Goal: Task Accomplishment & Management: Use online tool/utility

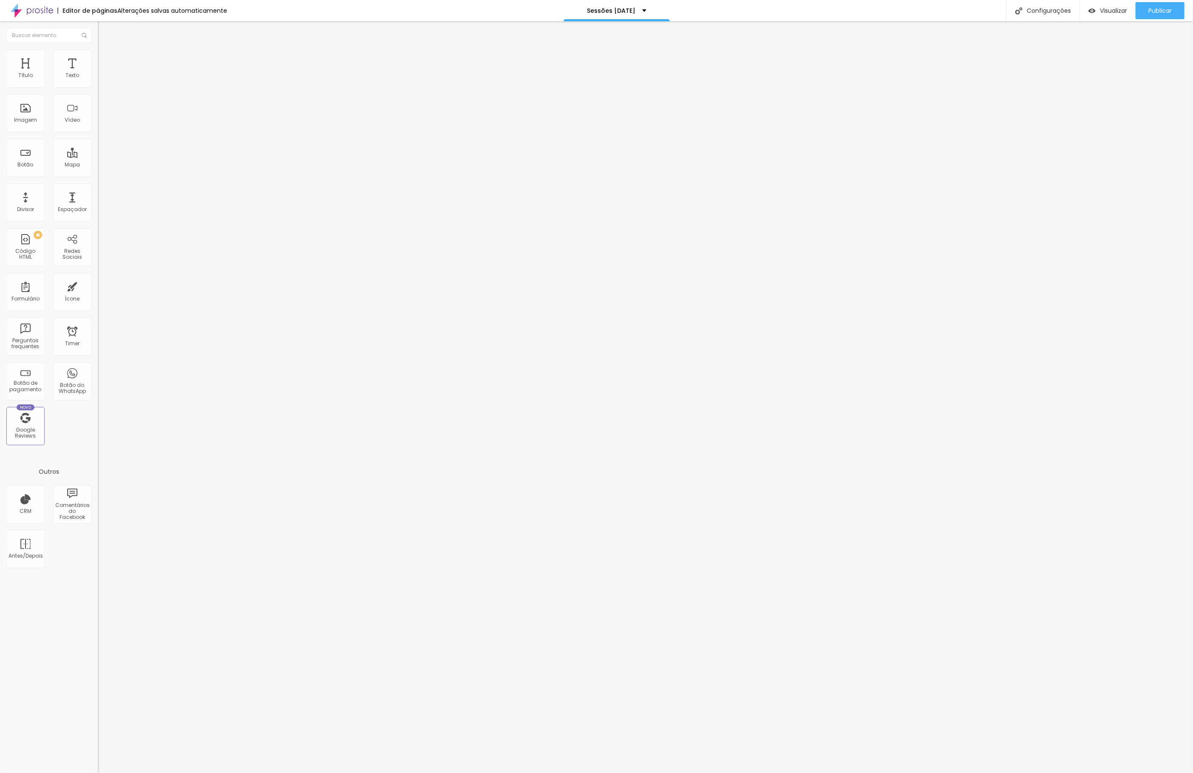
click at [98, 77] on span "Encaixotado" at bounding box center [114, 73] width 33 height 7
click at [98, 91] on span "Completo" at bounding box center [111, 86] width 26 height 7
click at [98, 77] on span "Completo" at bounding box center [111, 73] width 26 height 7
click at [98, 83] on span "Encaixotado" at bounding box center [114, 78] width 33 height 7
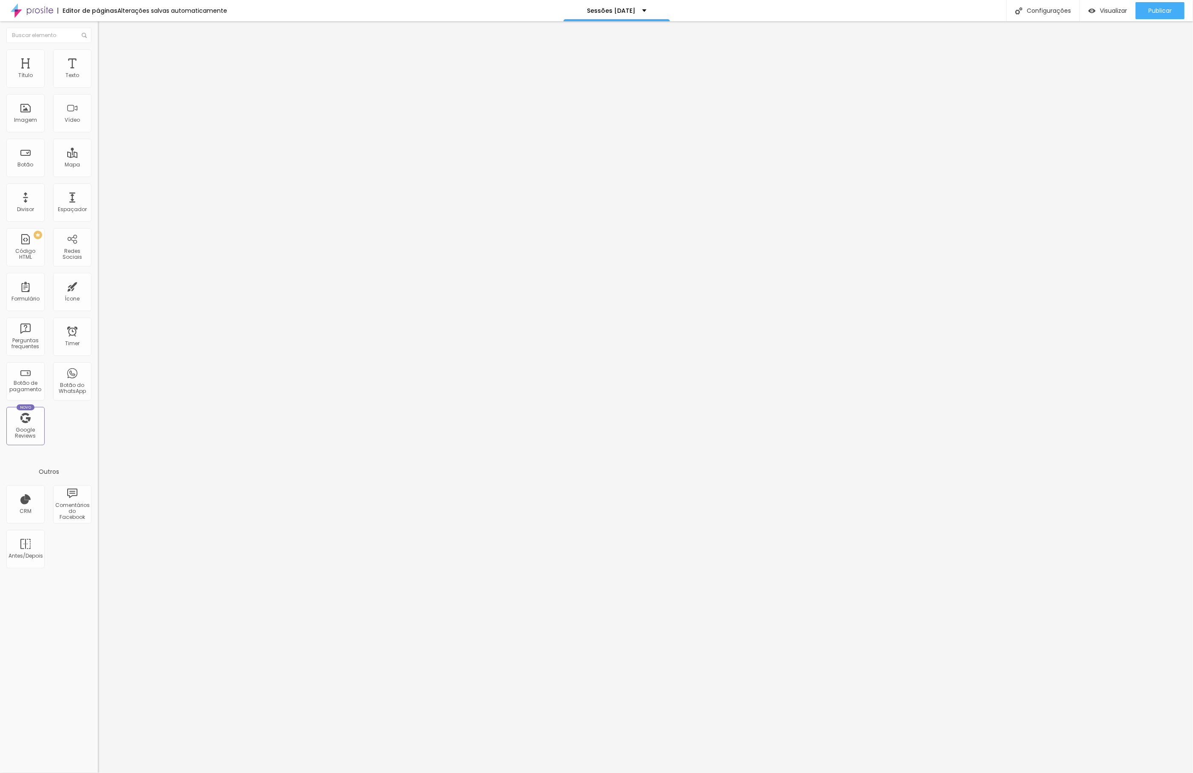
click at [106, 59] on span "Estilo" at bounding box center [112, 54] width 13 height 7
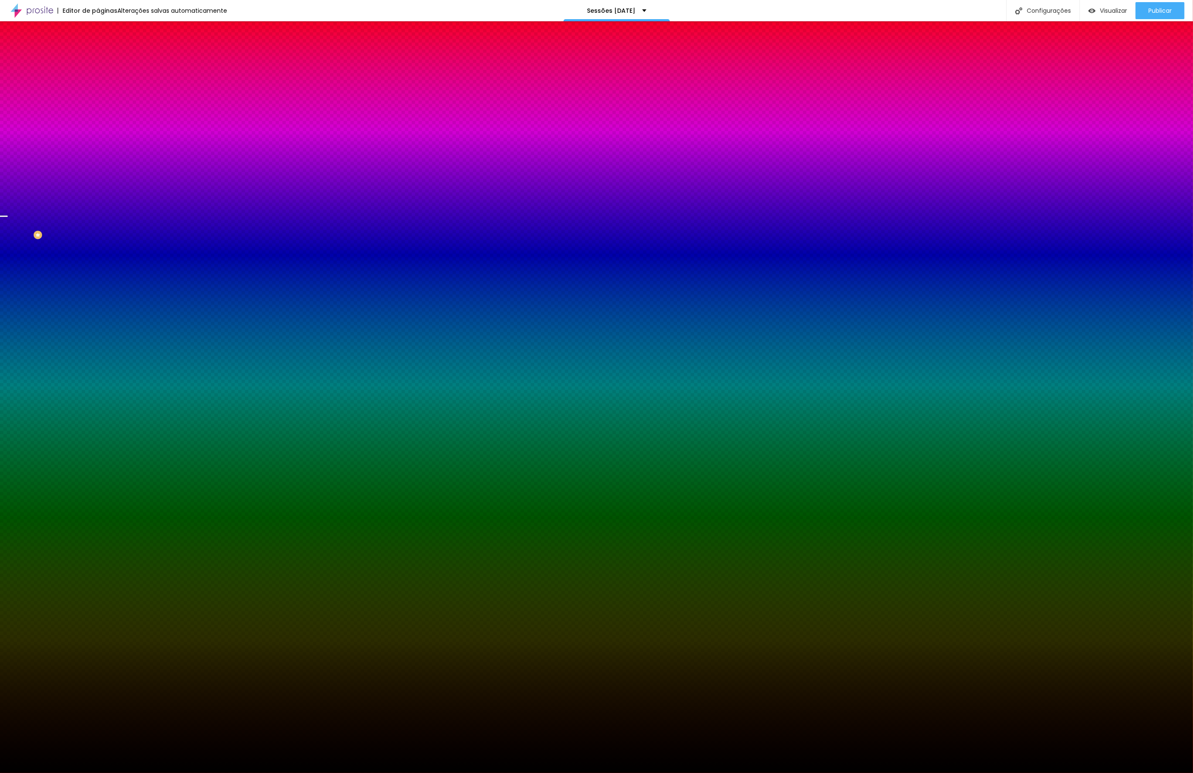
click at [144, 77] on img at bounding box center [146, 73] width 5 height 5
click at [98, 58] on li "Avançado" at bounding box center [147, 62] width 98 height 9
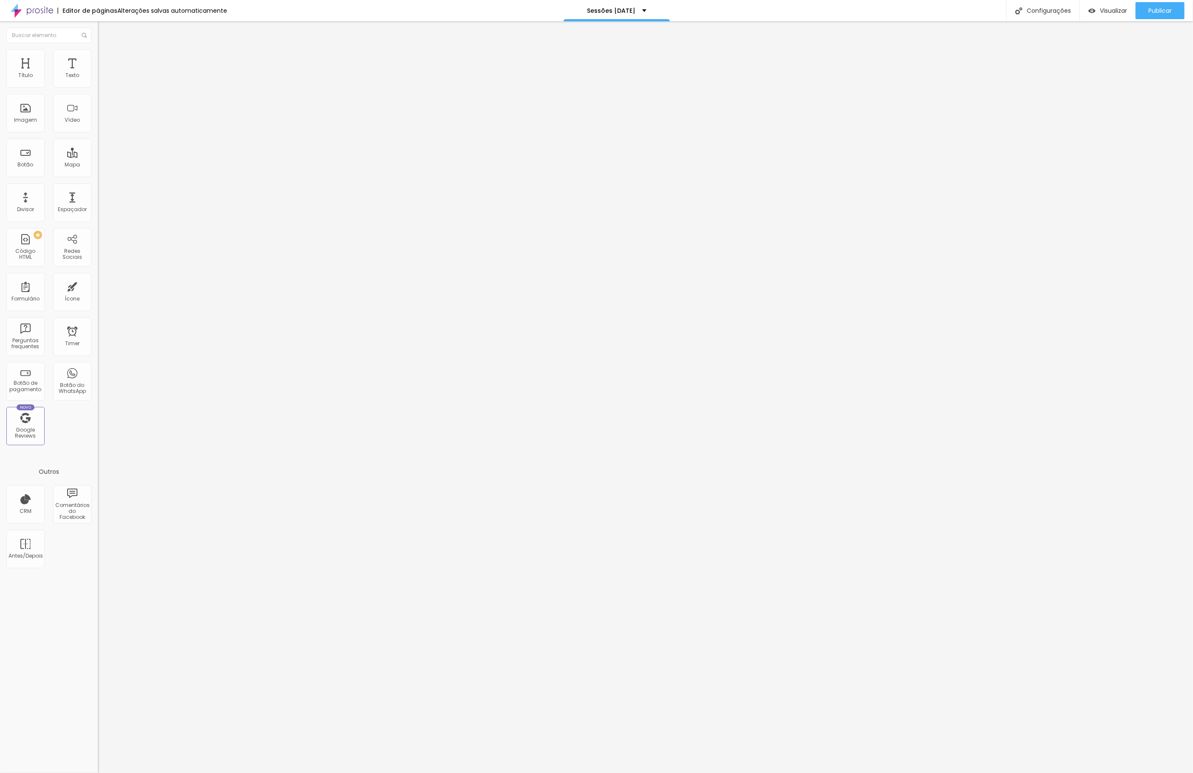
click at [98, 55] on li "Estilo" at bounding box center [147, 53] width 98 height 9
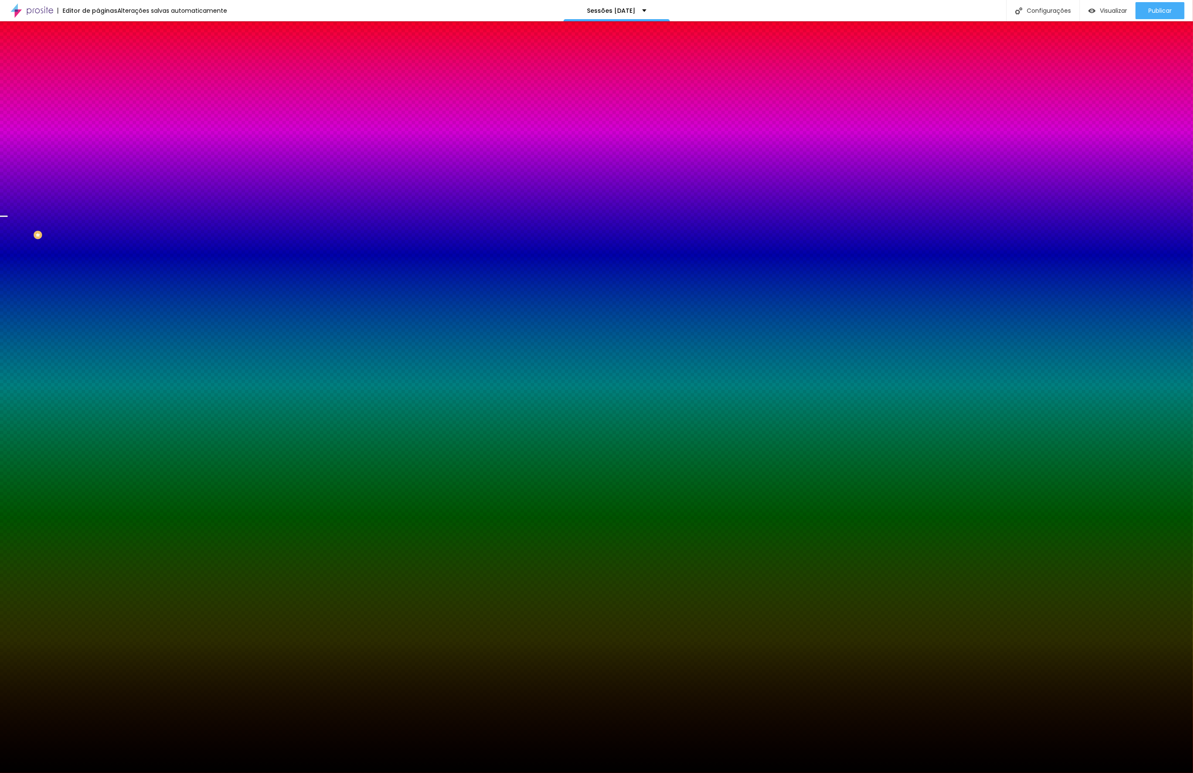
click at [98, 88] on span "Parallax" at bounding box center [108, 84] width 21 height 7
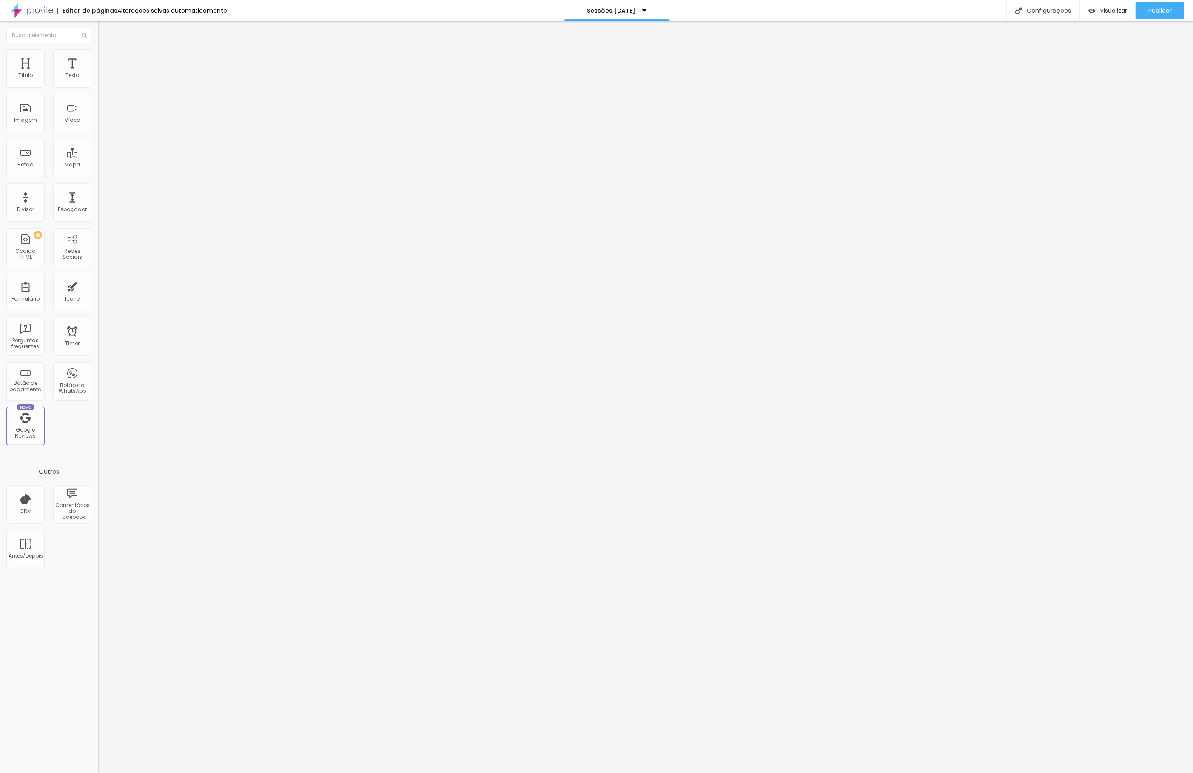
click at [101, 123] on icon "button" at bounding box center [103, 120] width 5 height 5
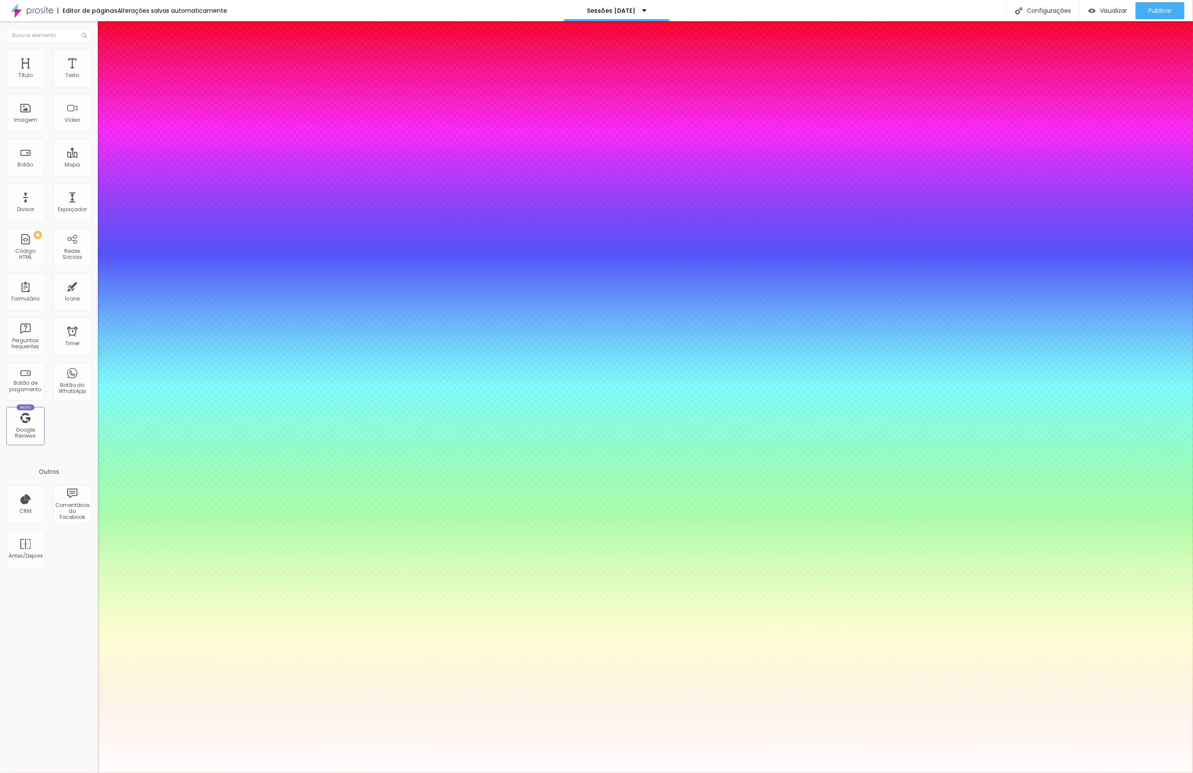
type input "1"
type input "0.5"
select select "PlayfairDisplay"
type input "1"
type input "0.5"
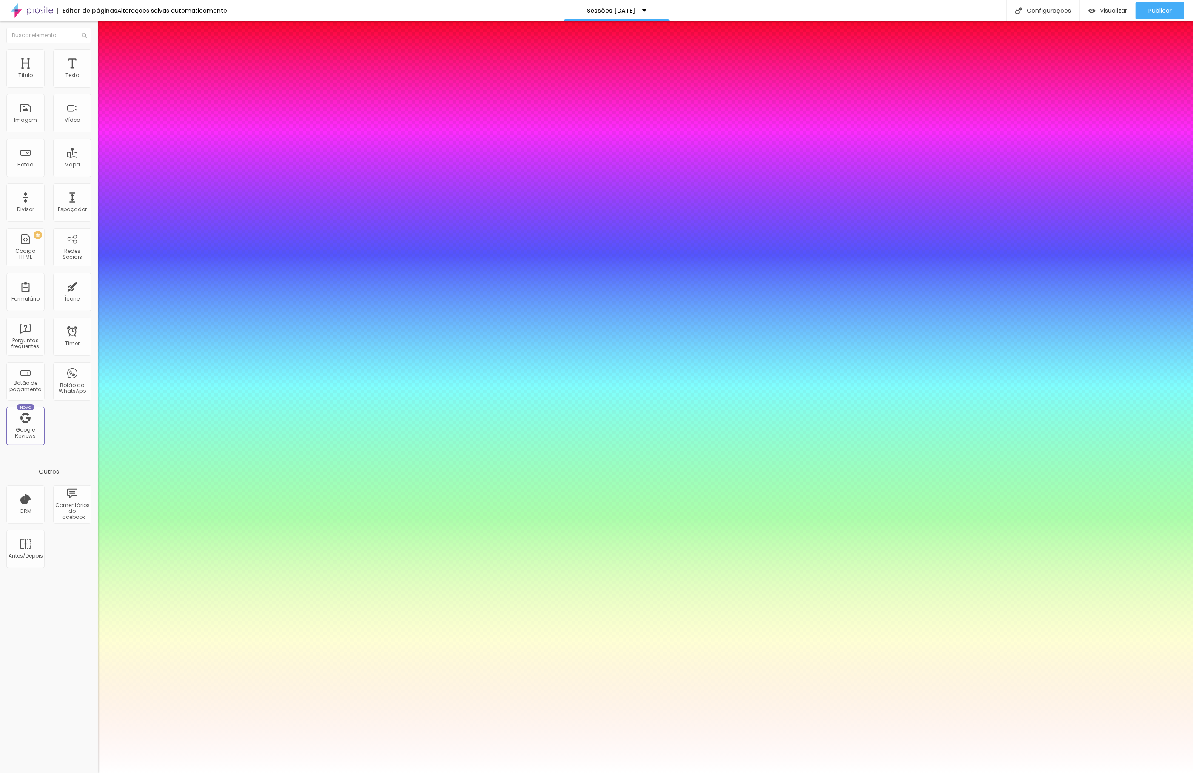
type input "1"
type input "0.5"
type input "1"
type input "0.5"
select select "Pompiere"
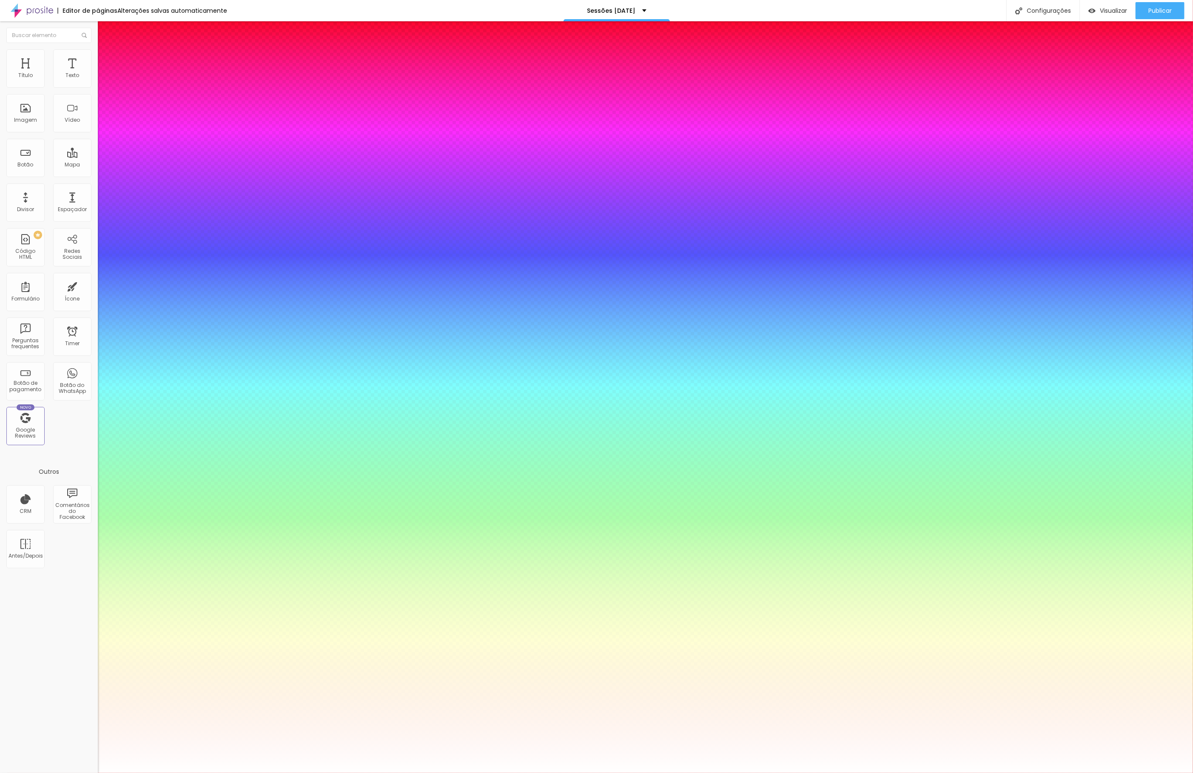
type input "1"
type input "0.5"
type input "1"
type input "0.5"
type input "1"
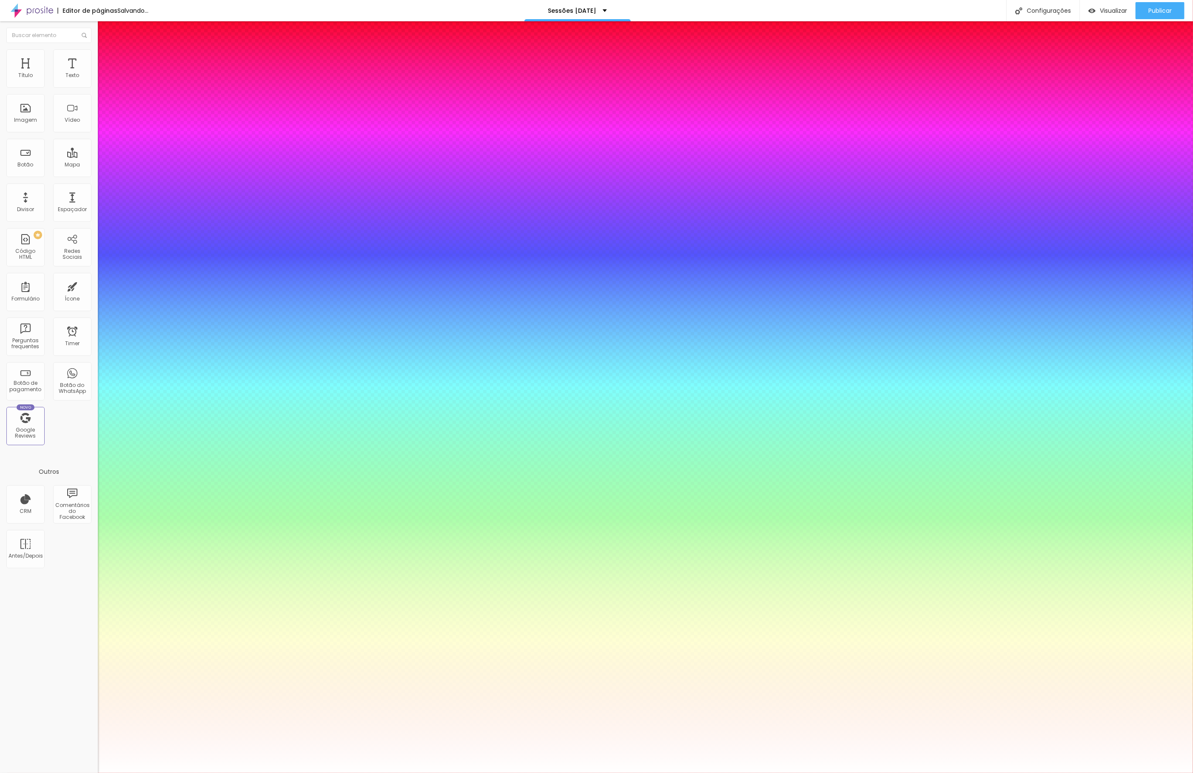
type input "0.5"
select select "OswaldLight"
type input "1"
type input "0.5"
type input "1"
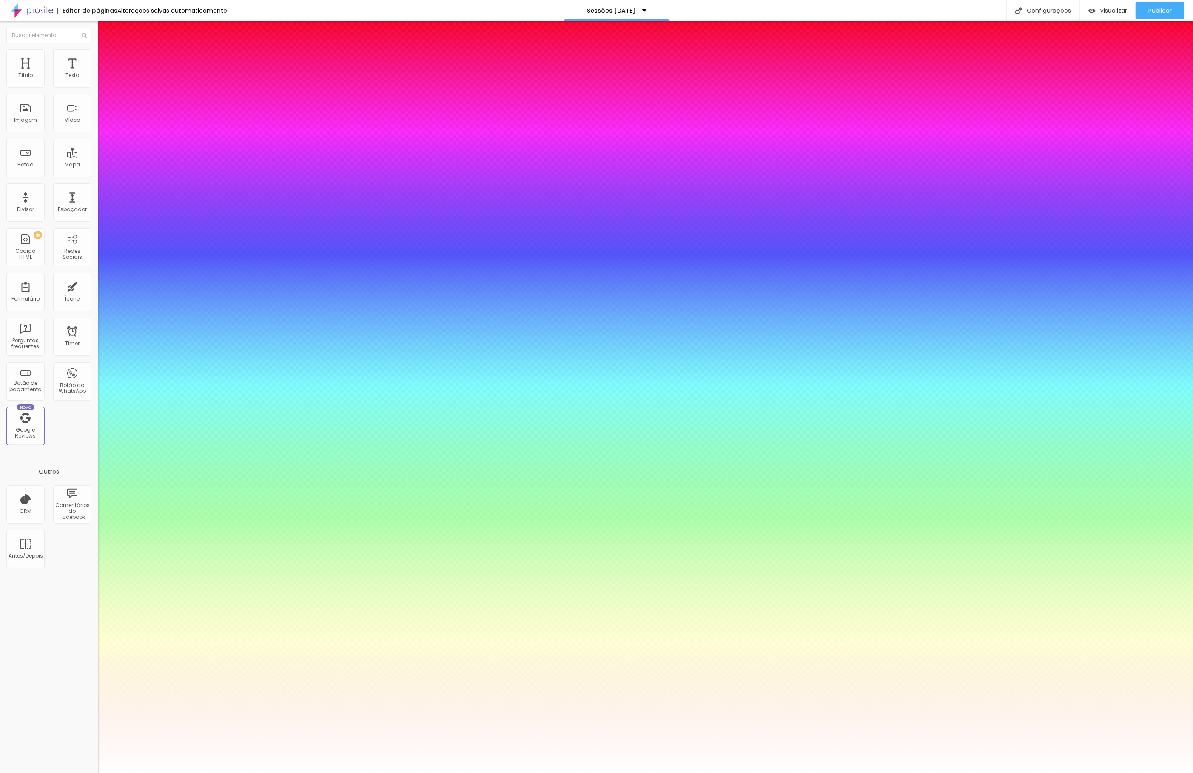
type input "0.5"
type input "1"
type input "0.5"
select select "Poppins"
type input "1"
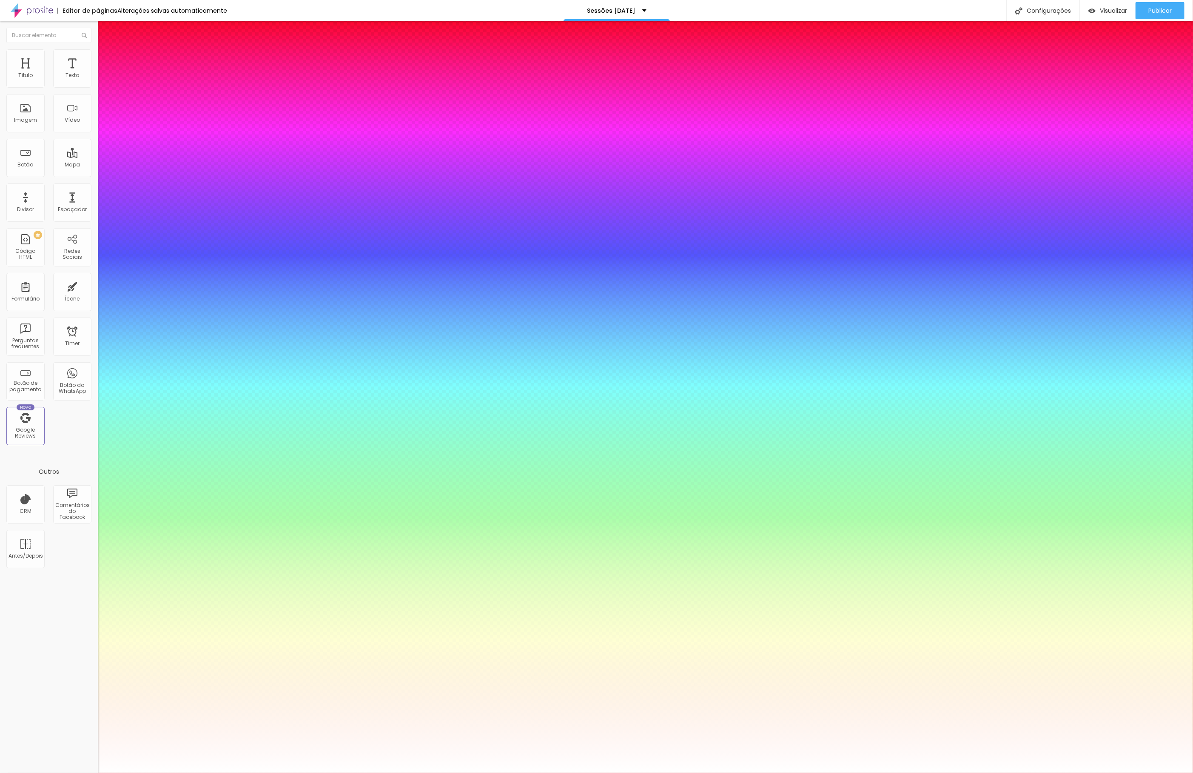
type input "0.5"
type input "1"
type input "0.5"
type input "1"
type input "0.5"
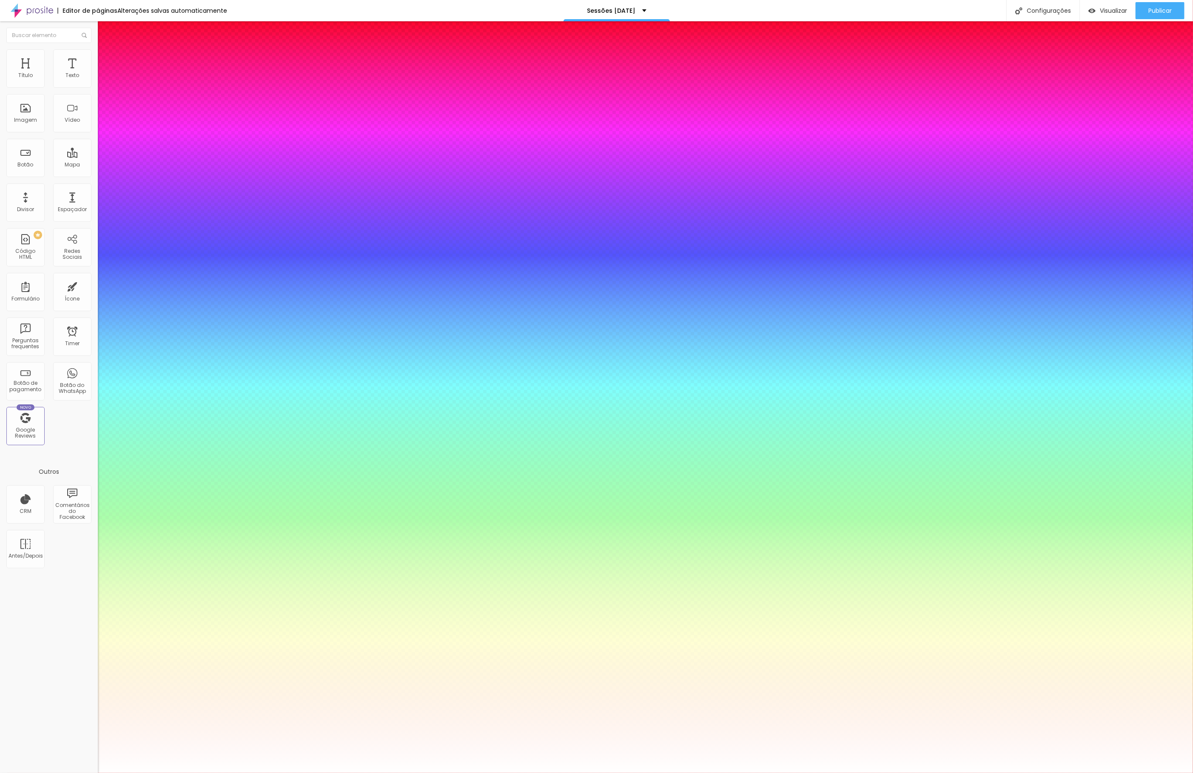
select select "Pompiere"
type input "1"
type input "0.5"
type input "1"
type input "0.5"
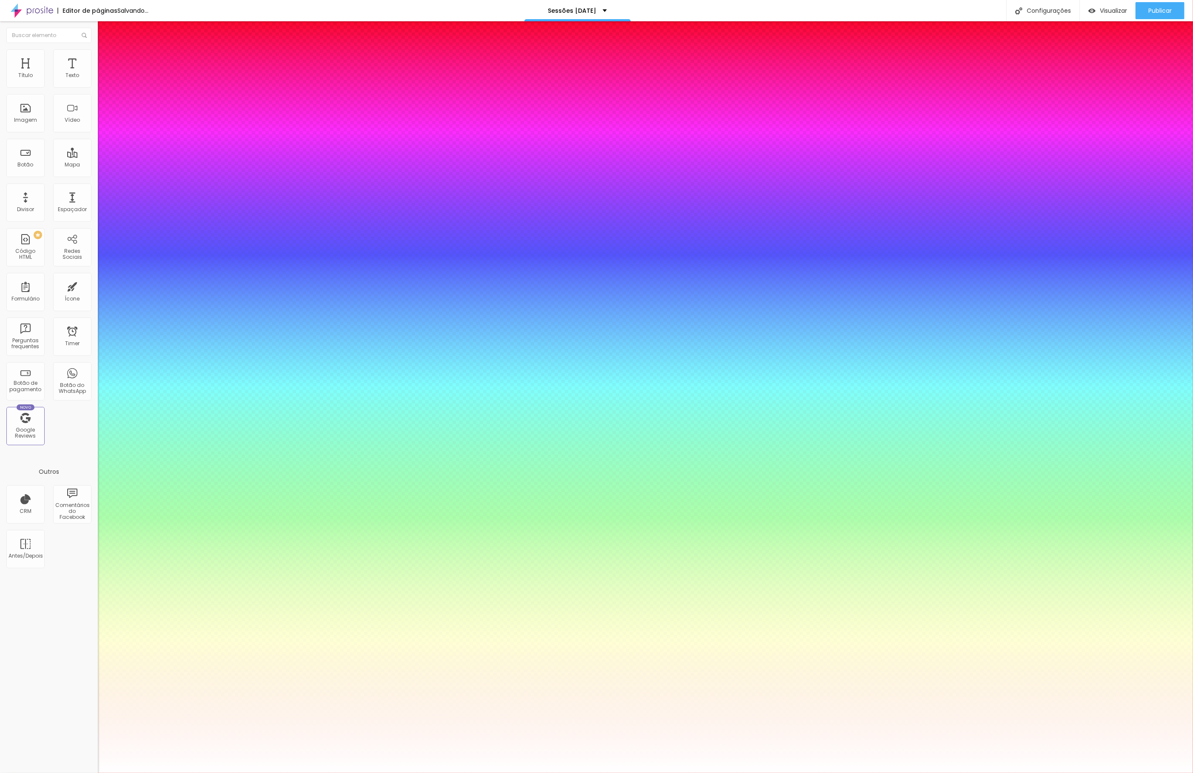
type input "1"
type input "0.5"
type input "53"
type input "1"
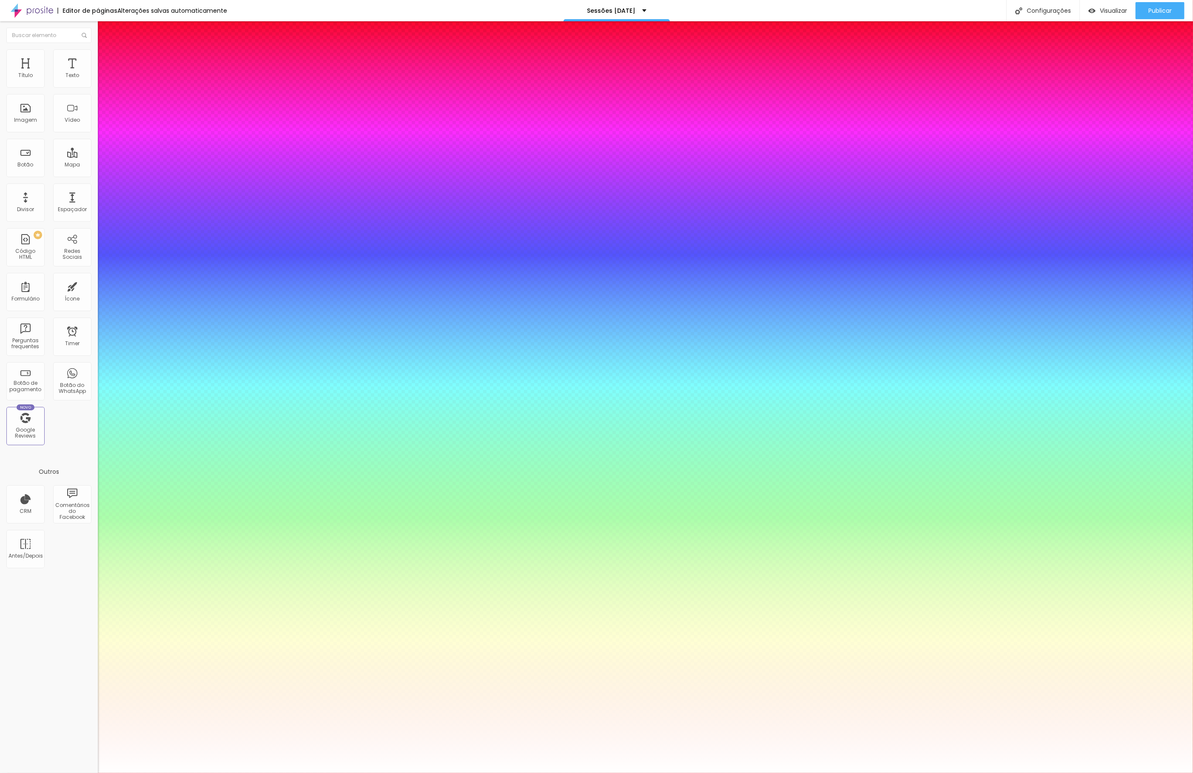
type input "0.5"
type input "54"
type input "1"
type input "0.5"
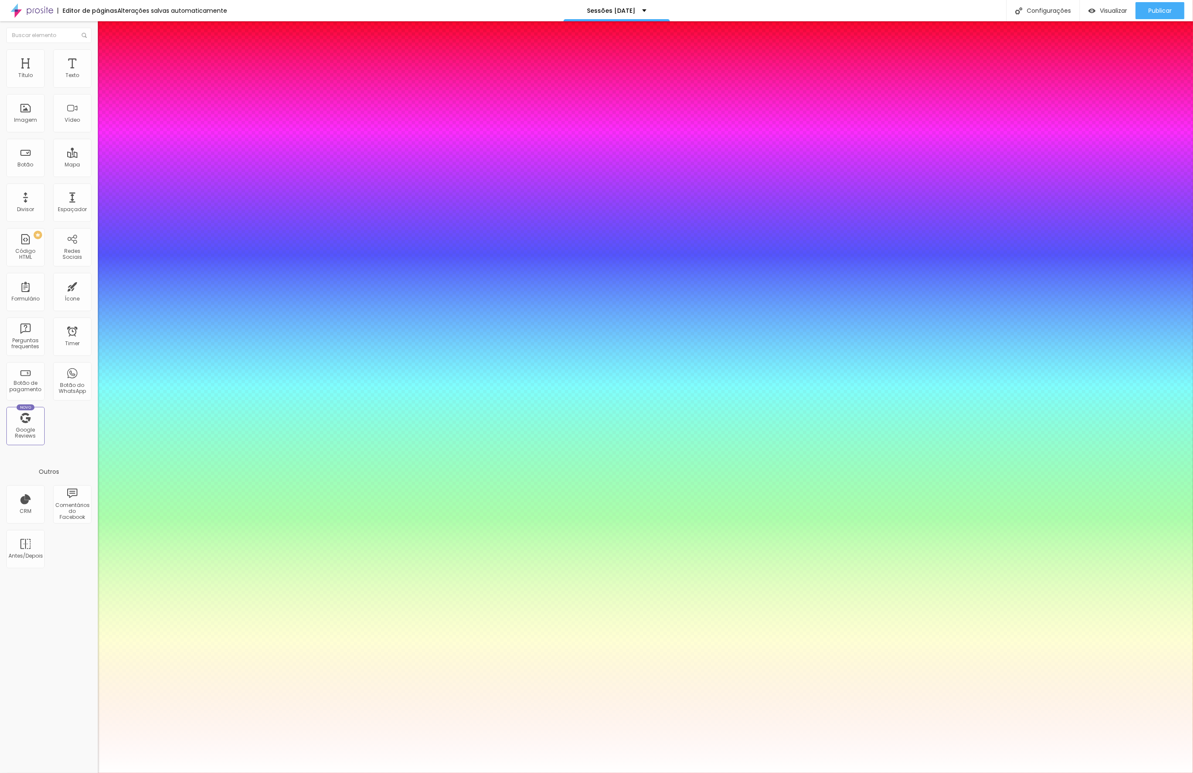
type input "55"
type input "1"
type input "0.5"
type input "56"
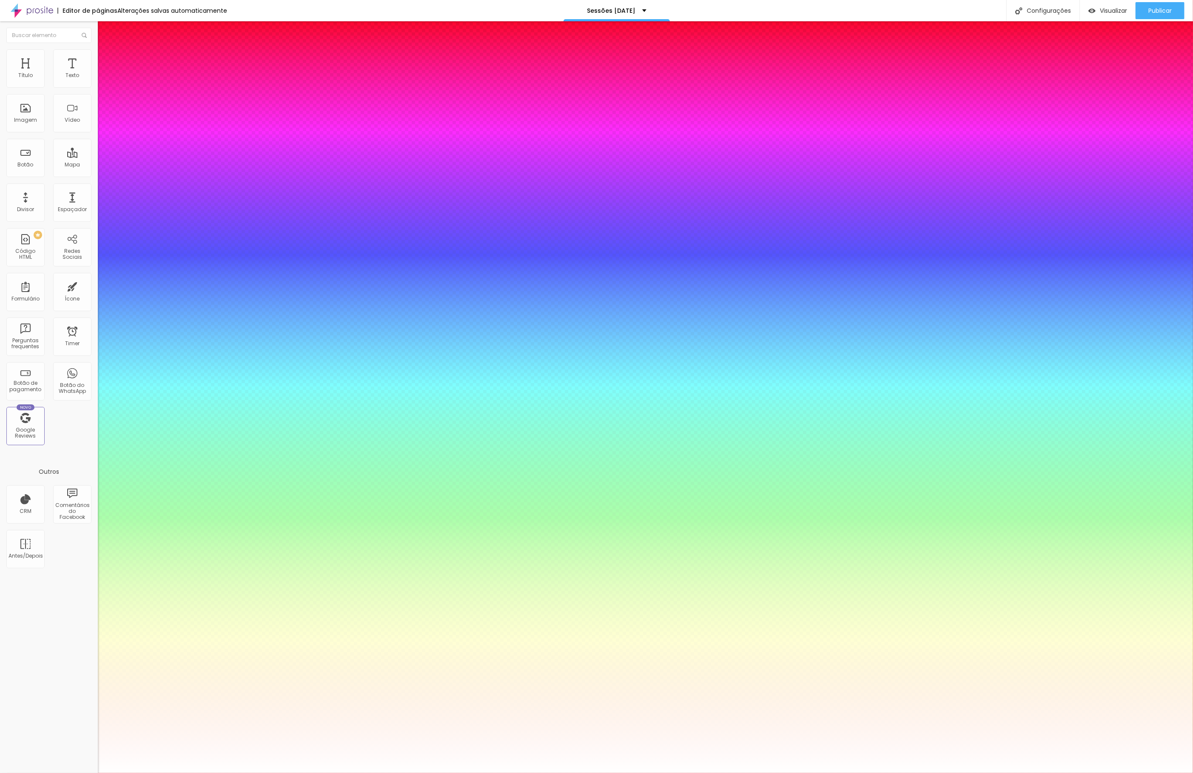
type input "56"
type input "1"
type input "0.5"
type input "57"
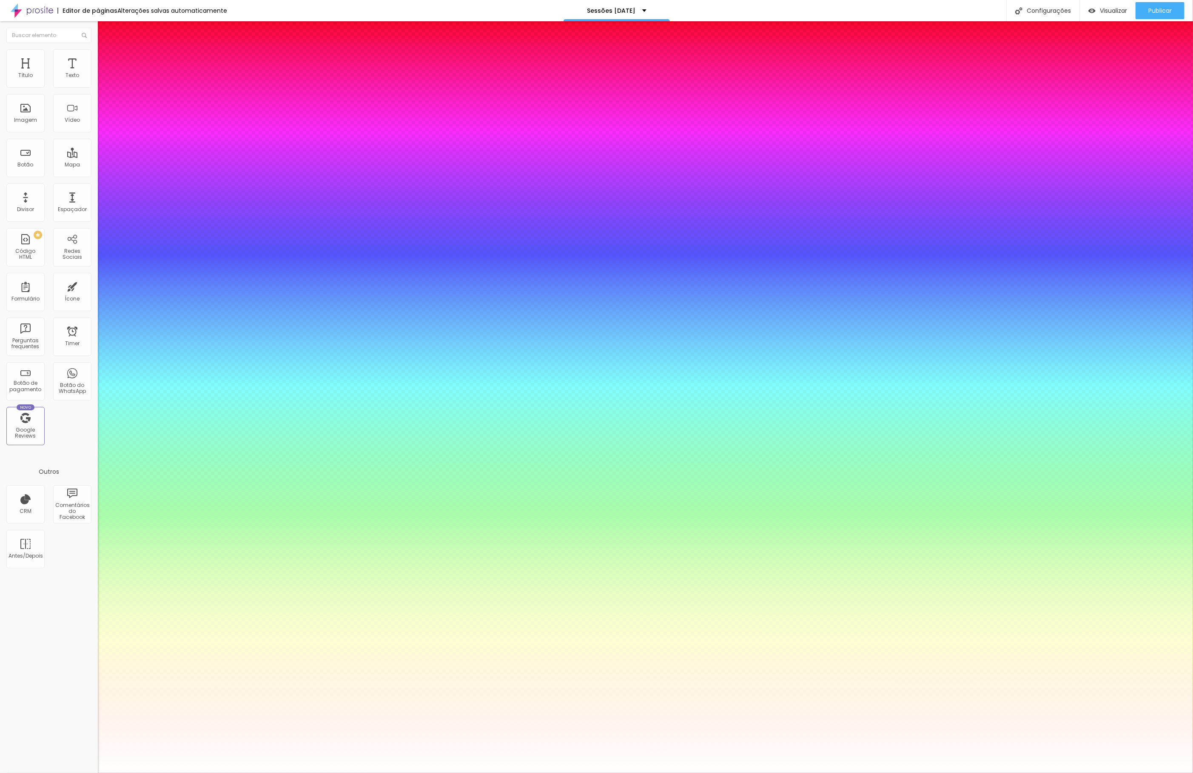
type input "1"
type input "0.5"
type input "58"
type input "1"
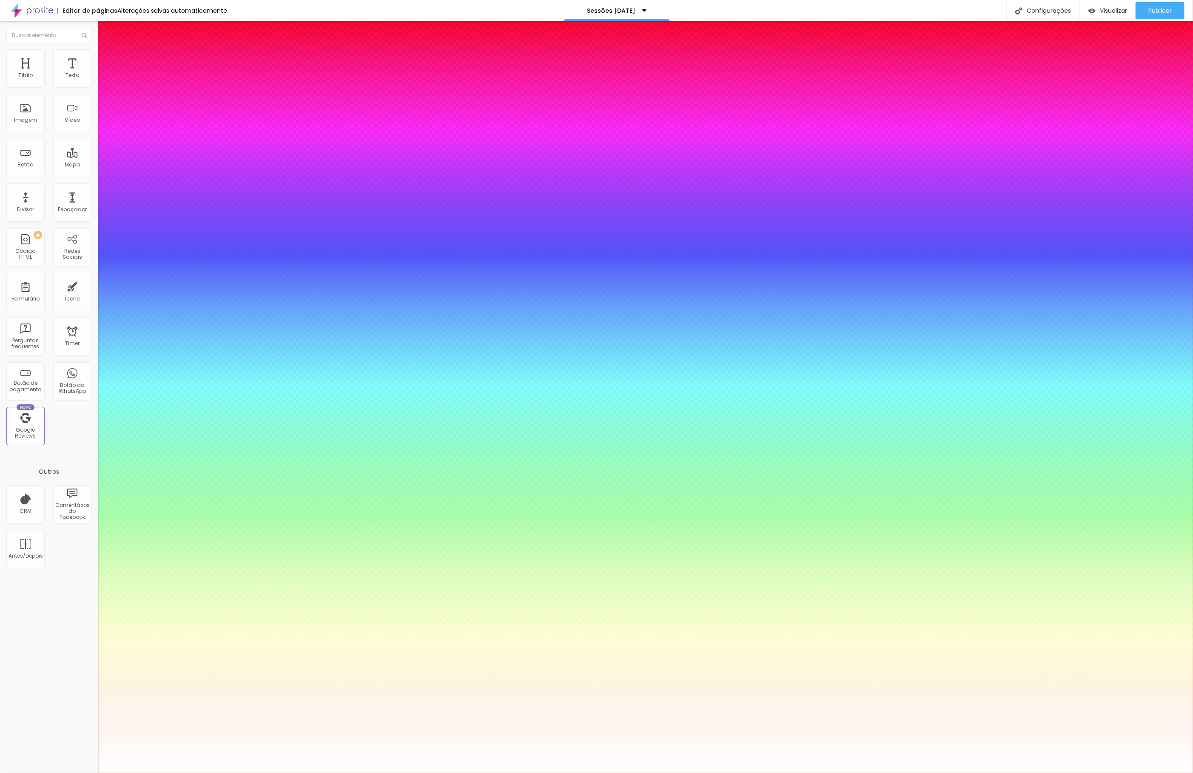
type input "0.5"
type input "59"
type input "1"
type input "0.5"
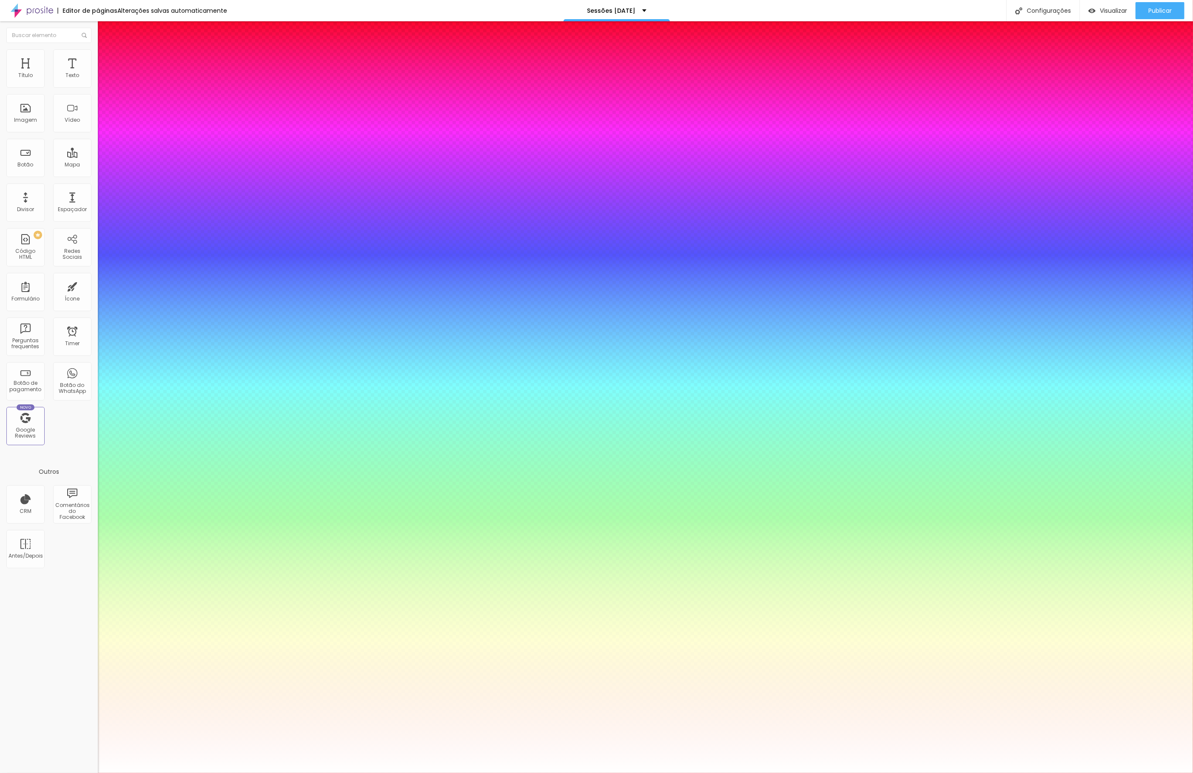
type input "60"
type input "1"
type input "0.5"
type input "61"
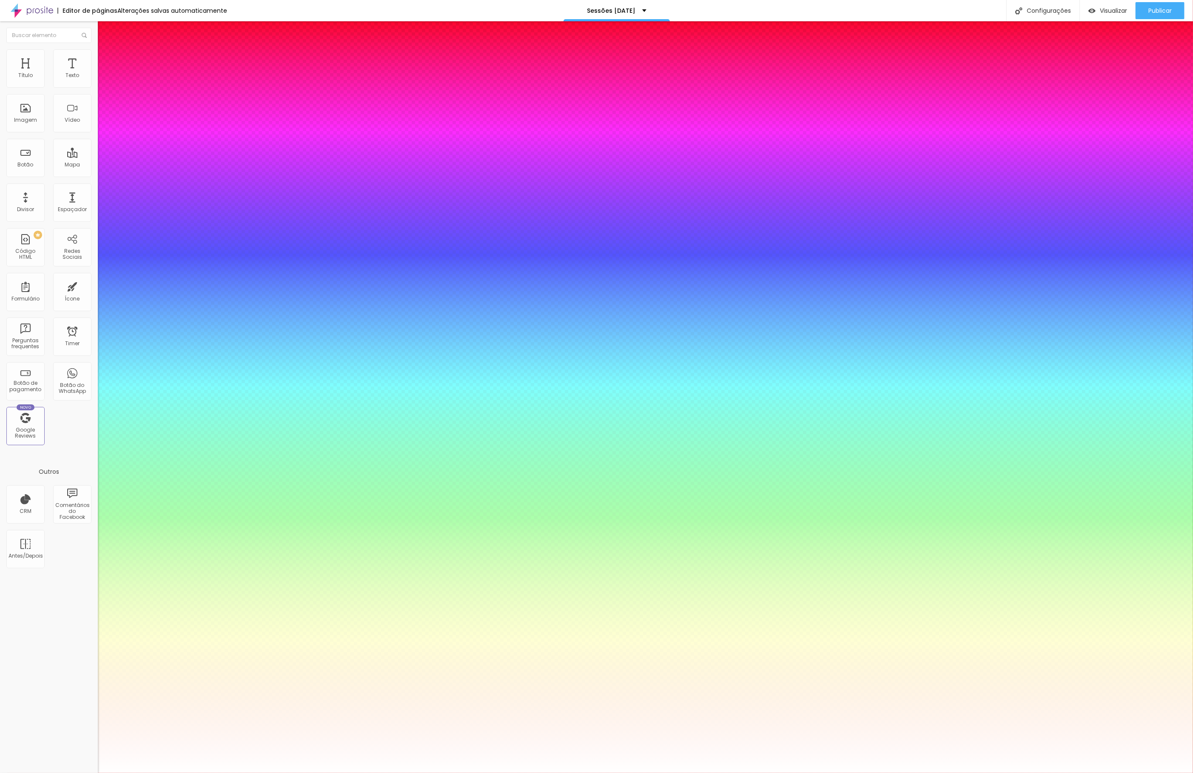
type input "61"
type input "1"
type input "0.5"
type input "62"
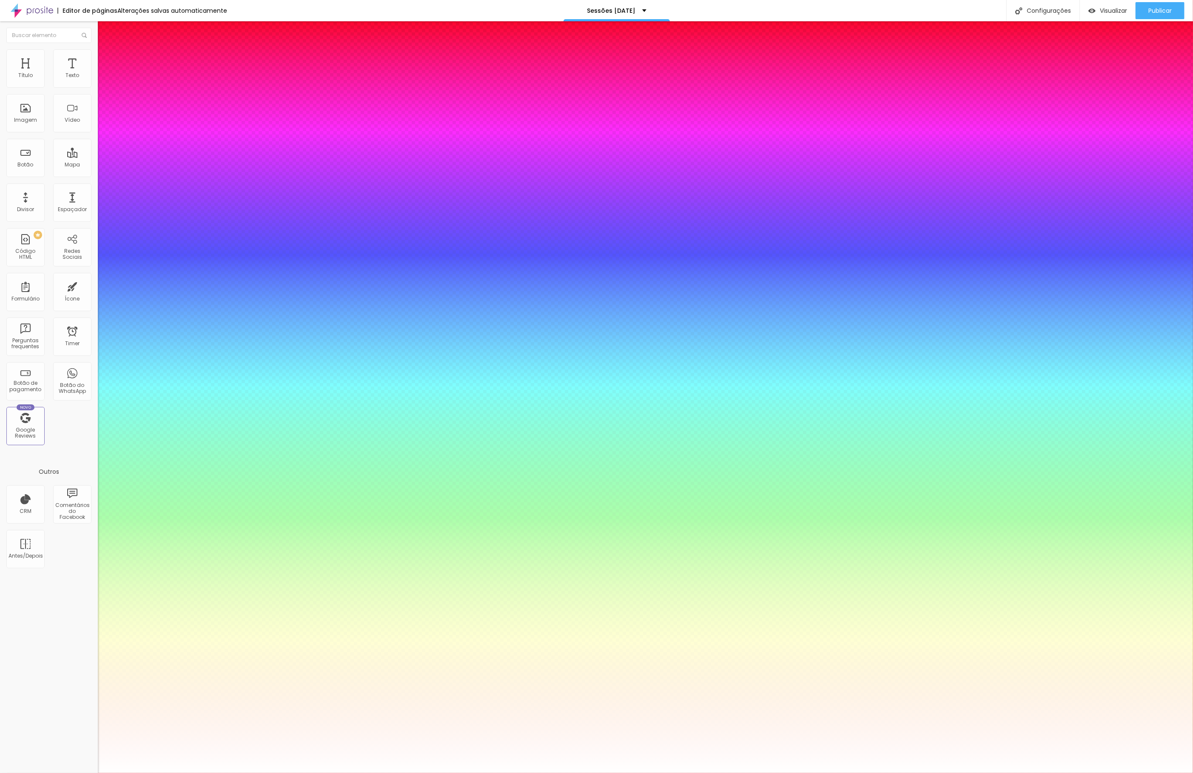
type input "1"
type input "0.5"
type input "70"
type input "1"
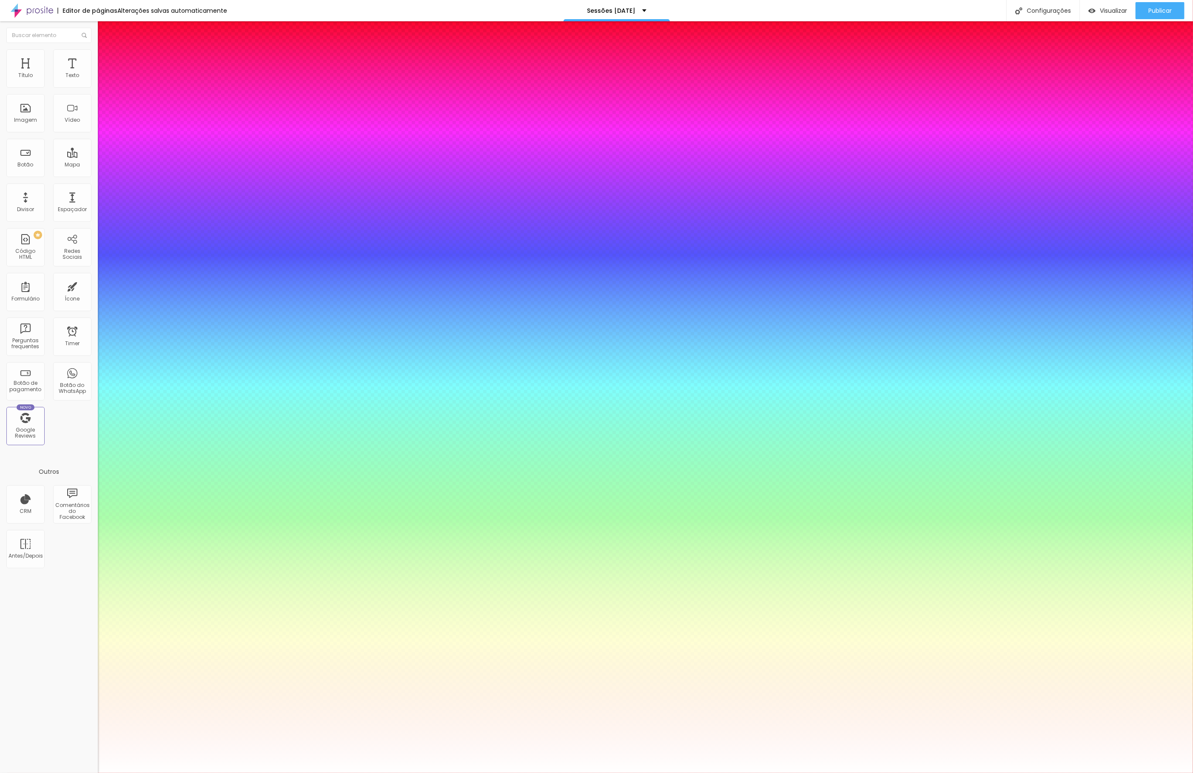
type input "0.5"
type input "76"
type input "1"
type input "0.5"
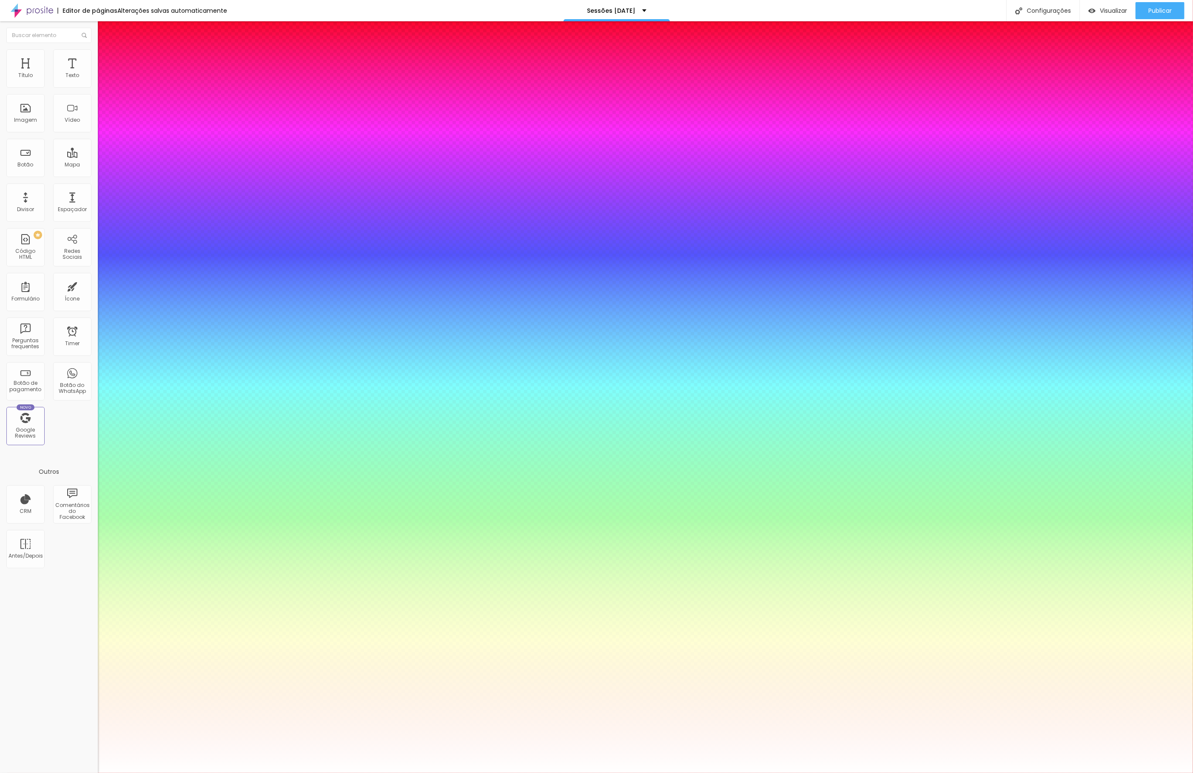
type input "79"
type input "1"
type input "0.5"
type input "80"
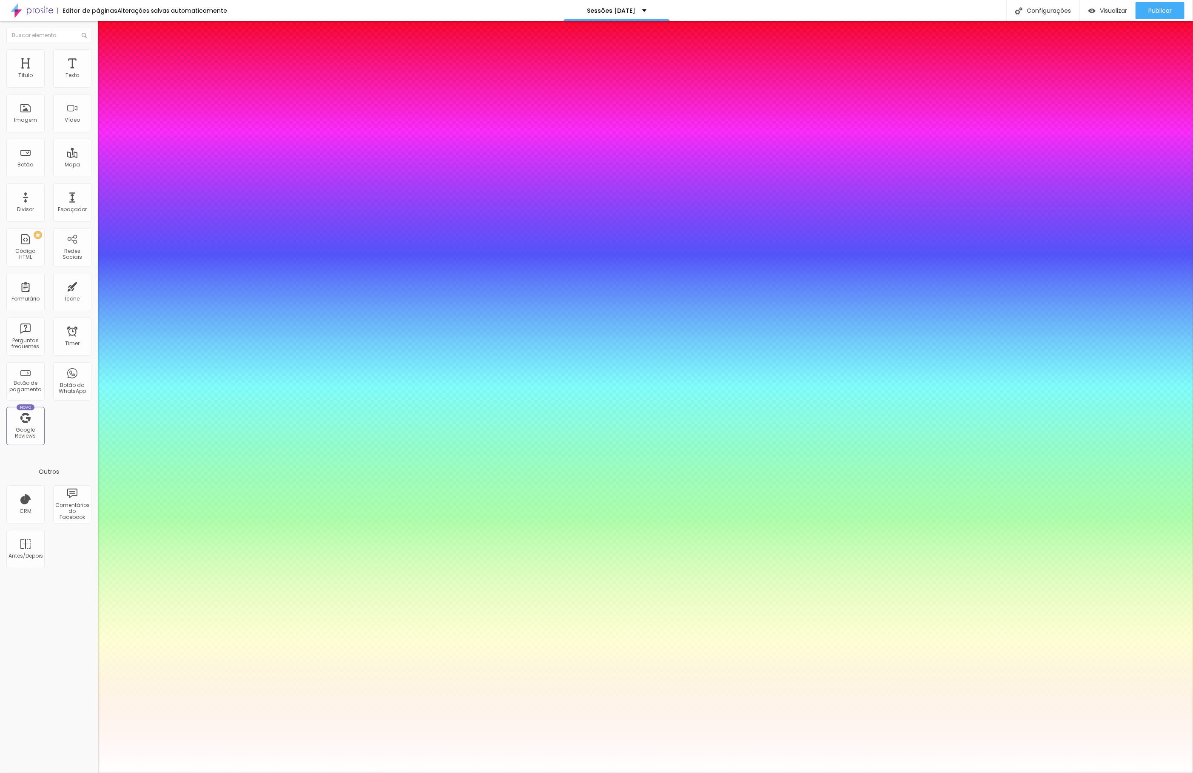
type input "80"
type input "1"
type input "0.5"
type input "82"
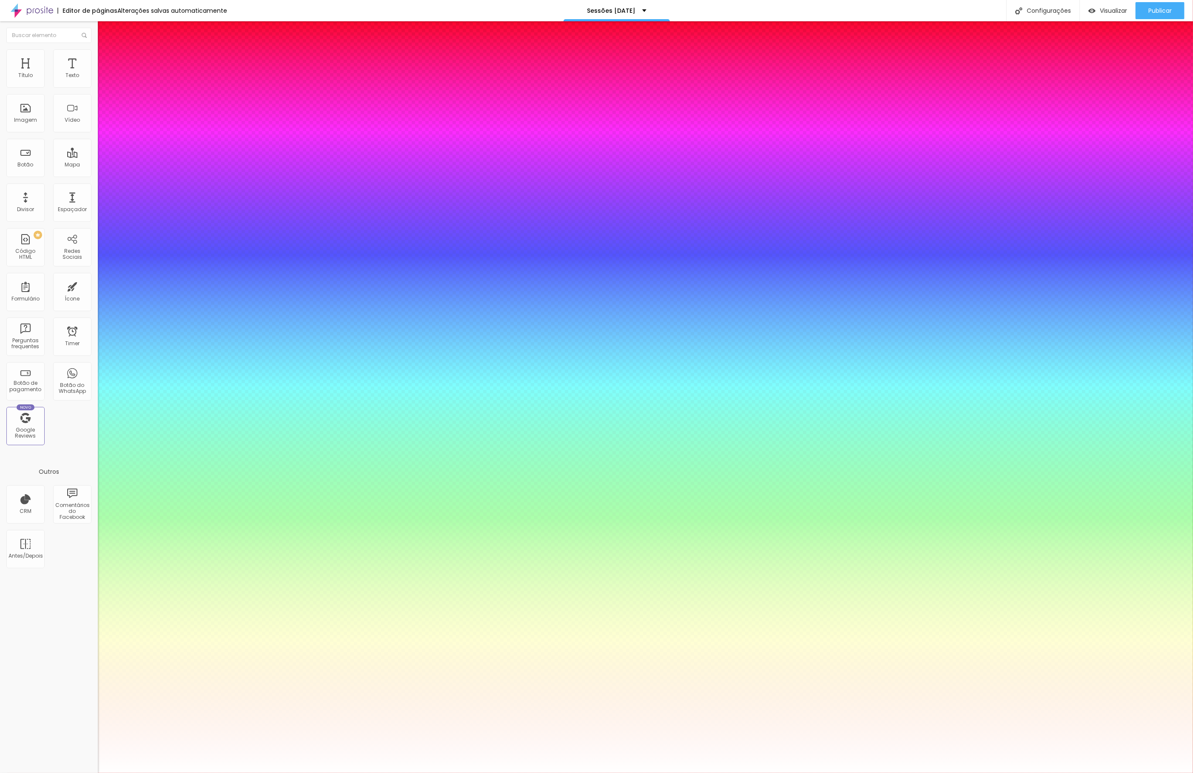
type input "1"
type input "0.5"
type input "83"
type input "1"
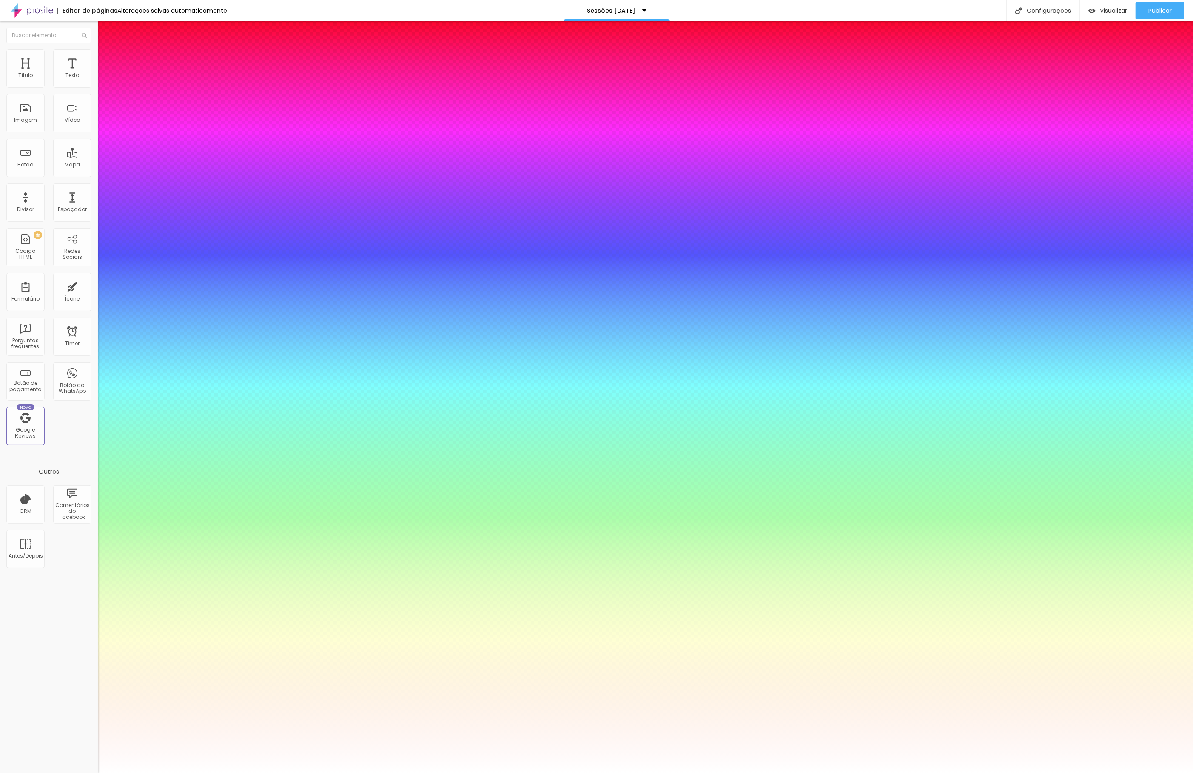
type input "0.5"
type input "84"
type input "1"
type input "0.5"
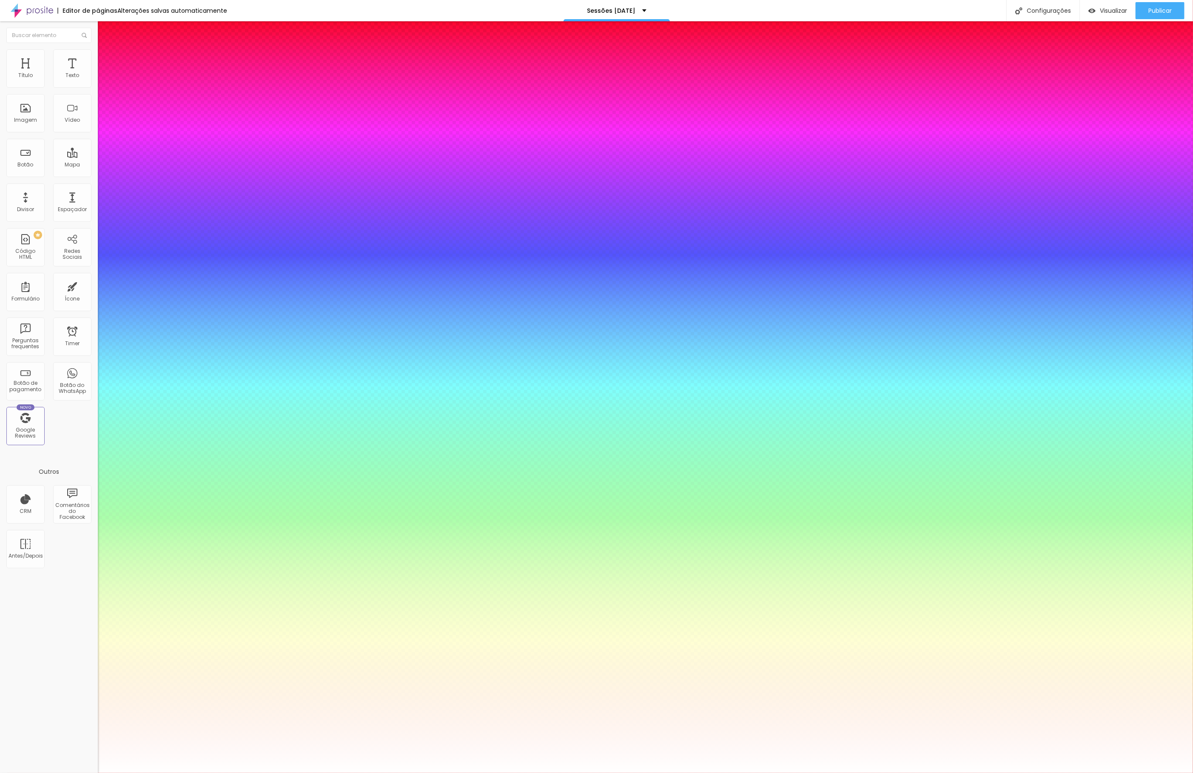
type input "85"
type input "1"
type input "0.5"
type input "86"
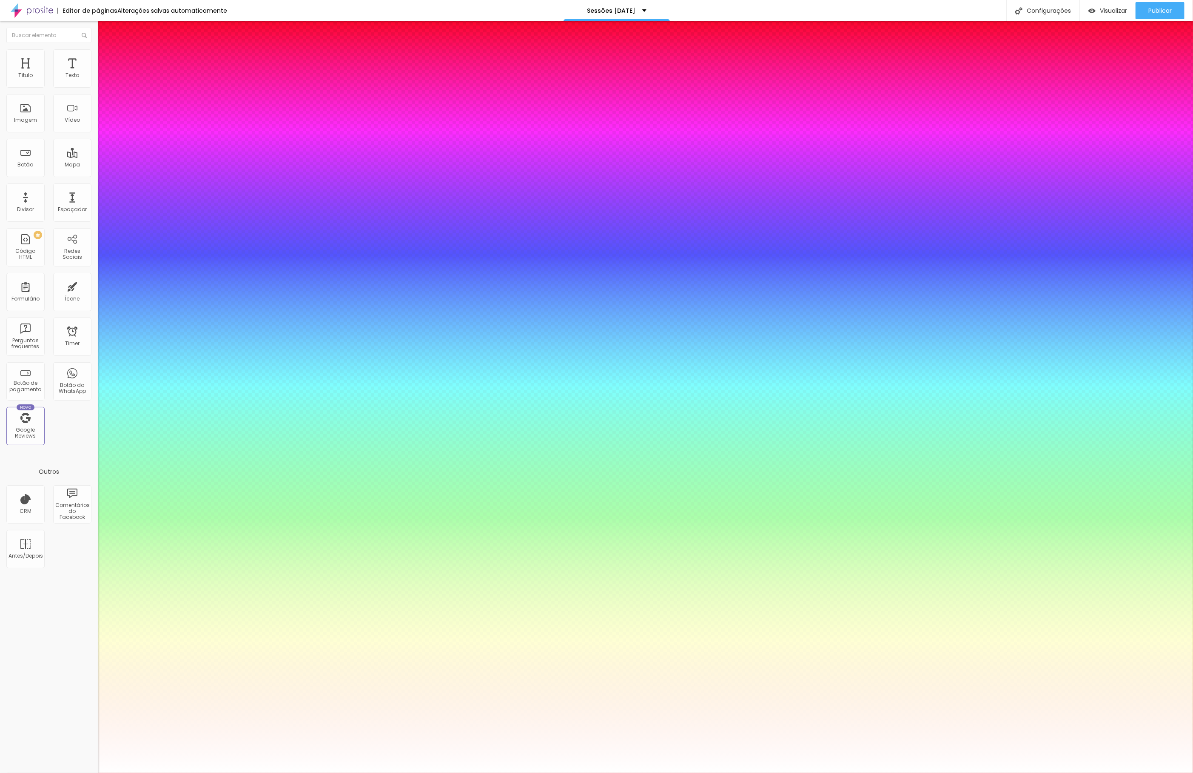
type input "86"
type input "1"
type input "0.5"
type input "89"
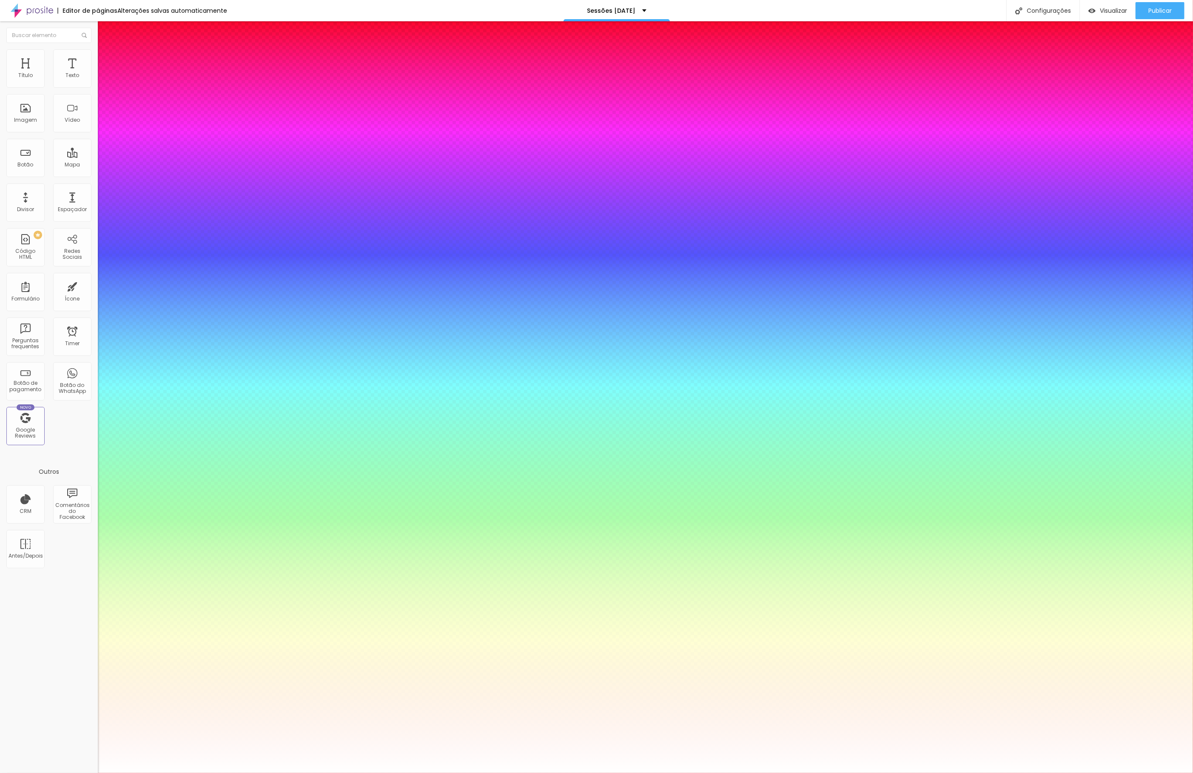
type input "1"
type input "0.5"
type input "93"
type input "1"
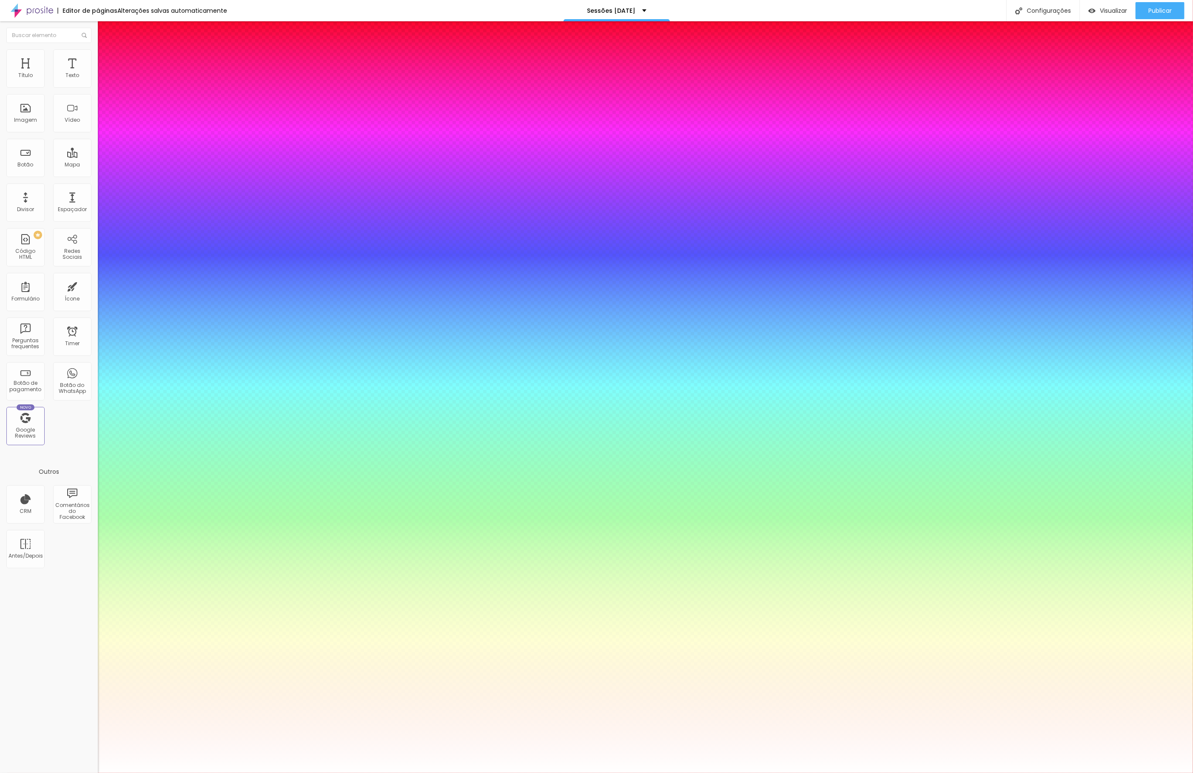
type input "0.5"
type input "97"
type input "1"
type input "0.5"
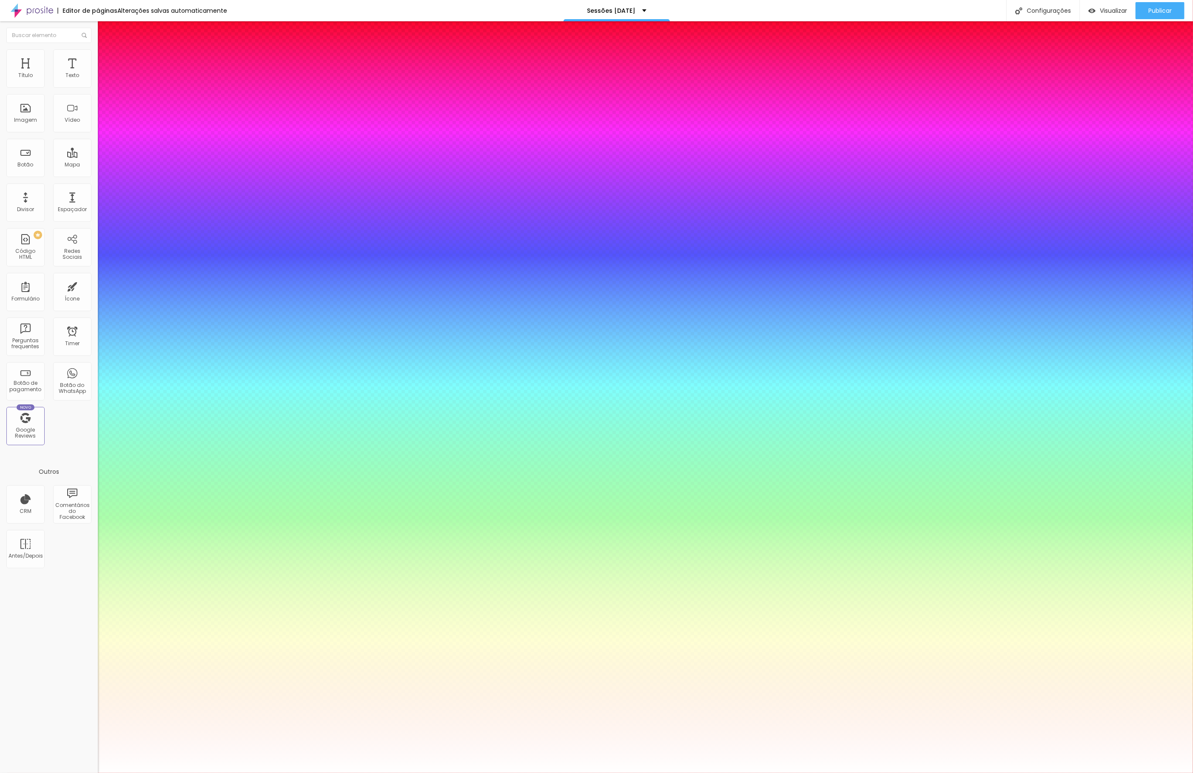
type input "98"
type input "1"
type input "0.5"
type input "99"
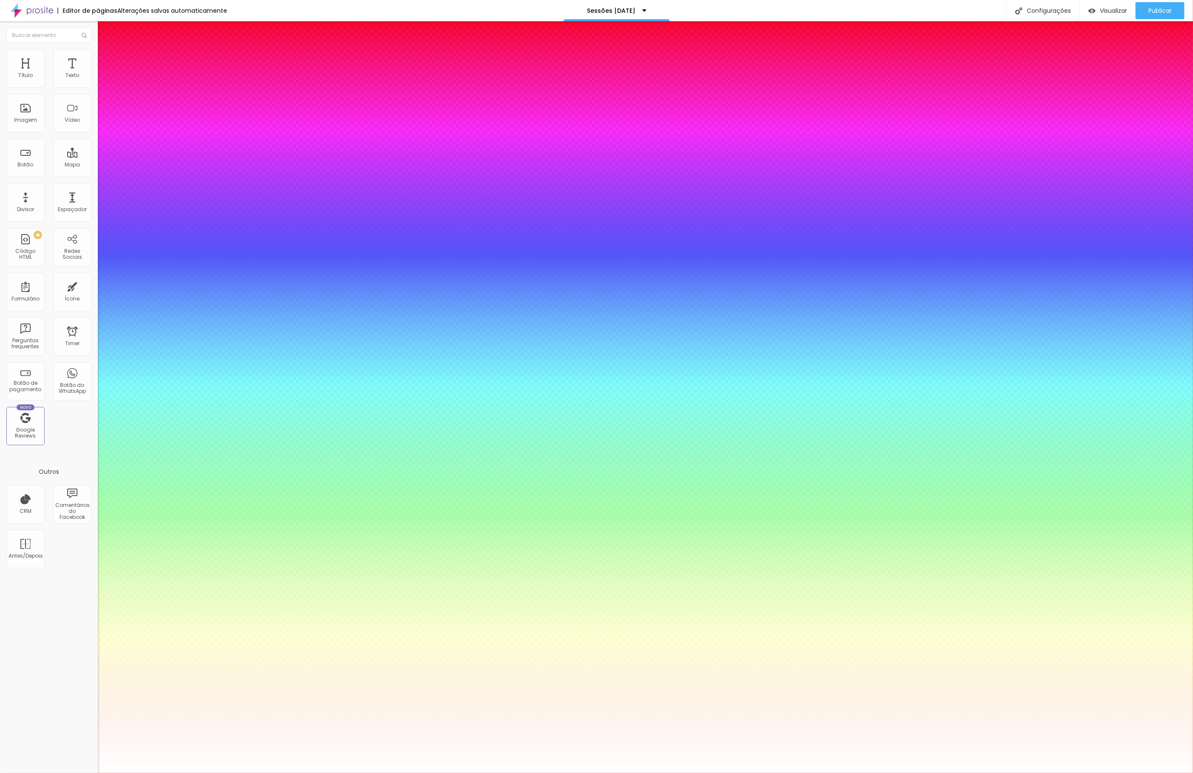
type input "99"
type input "1"
type input "0.5"
type input "100"
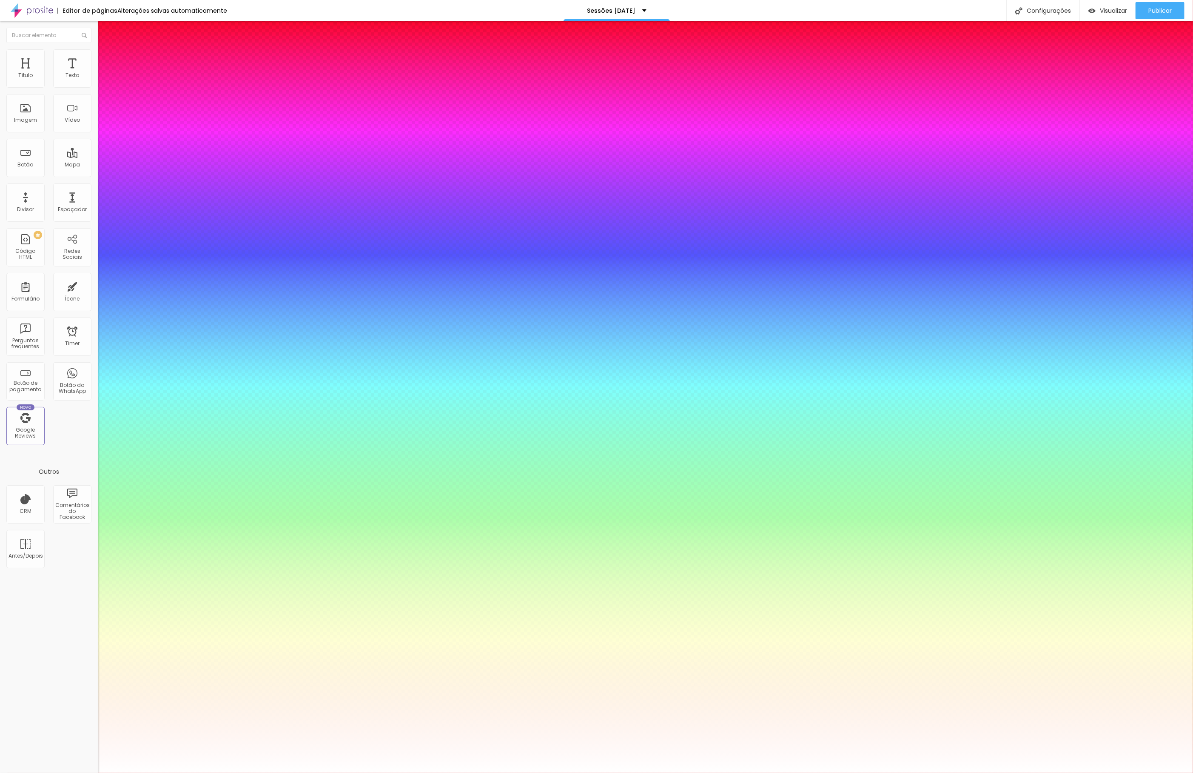
type input "1"
type input "0.5"
type input "1"
type input "0.5"
drag, startPoint x: 140, startPoint y: 236, endPoint x: 189, endPoint y: 241, distance: 50.0
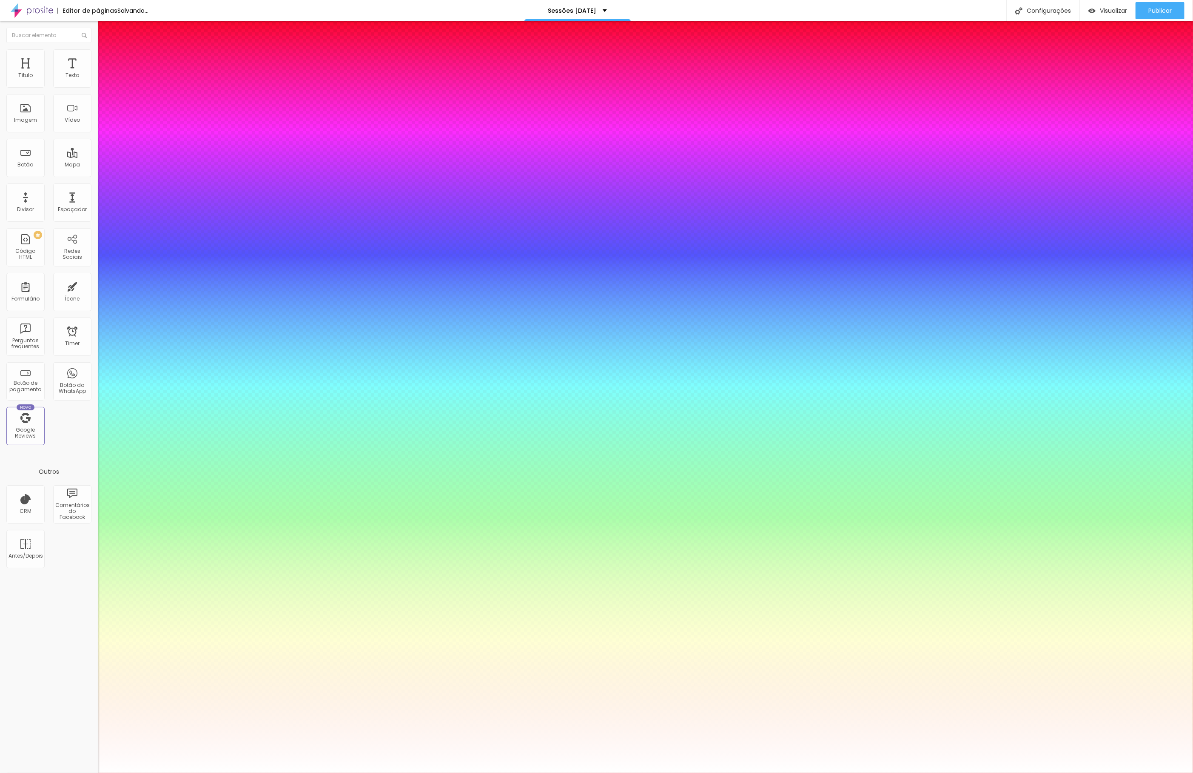
type input "100"
type input "1"
type input "0.5"
click at [181, 772] on div at bounding box center [596, 773] width 1193 height 0
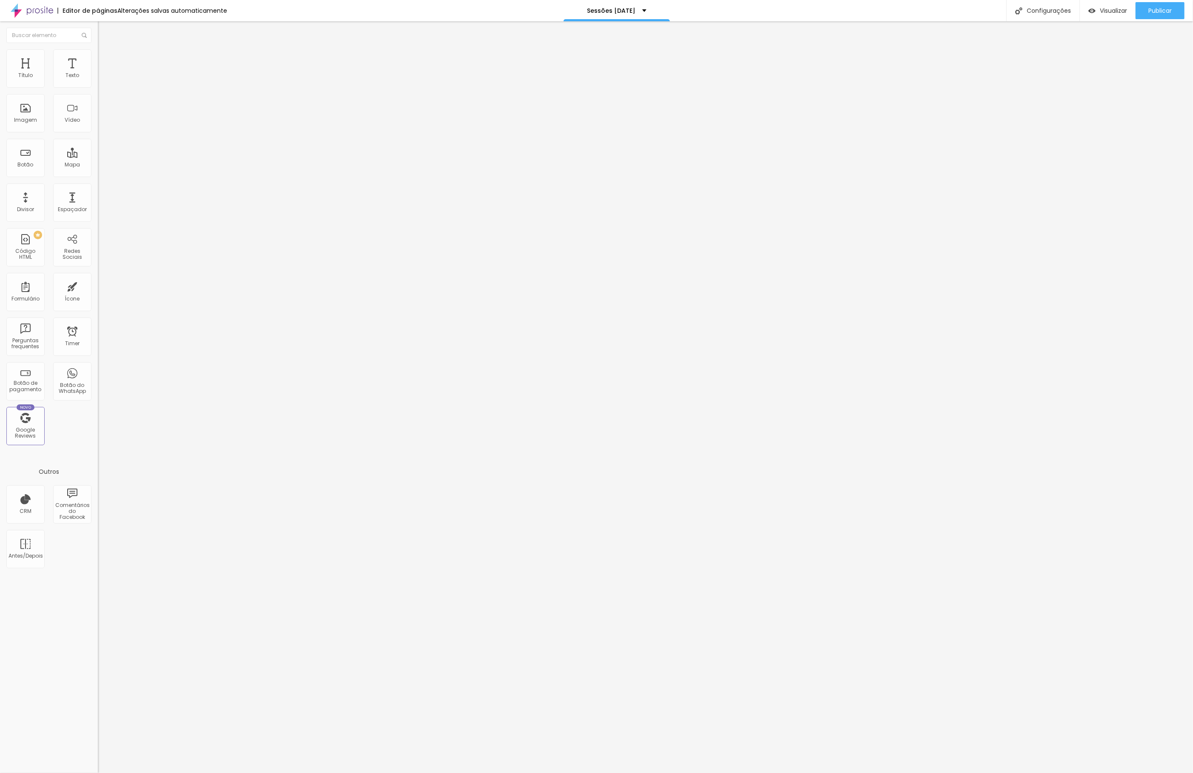
click at [101, 123] on icon "button" at bounding box center [103, 120] width 5 height 5
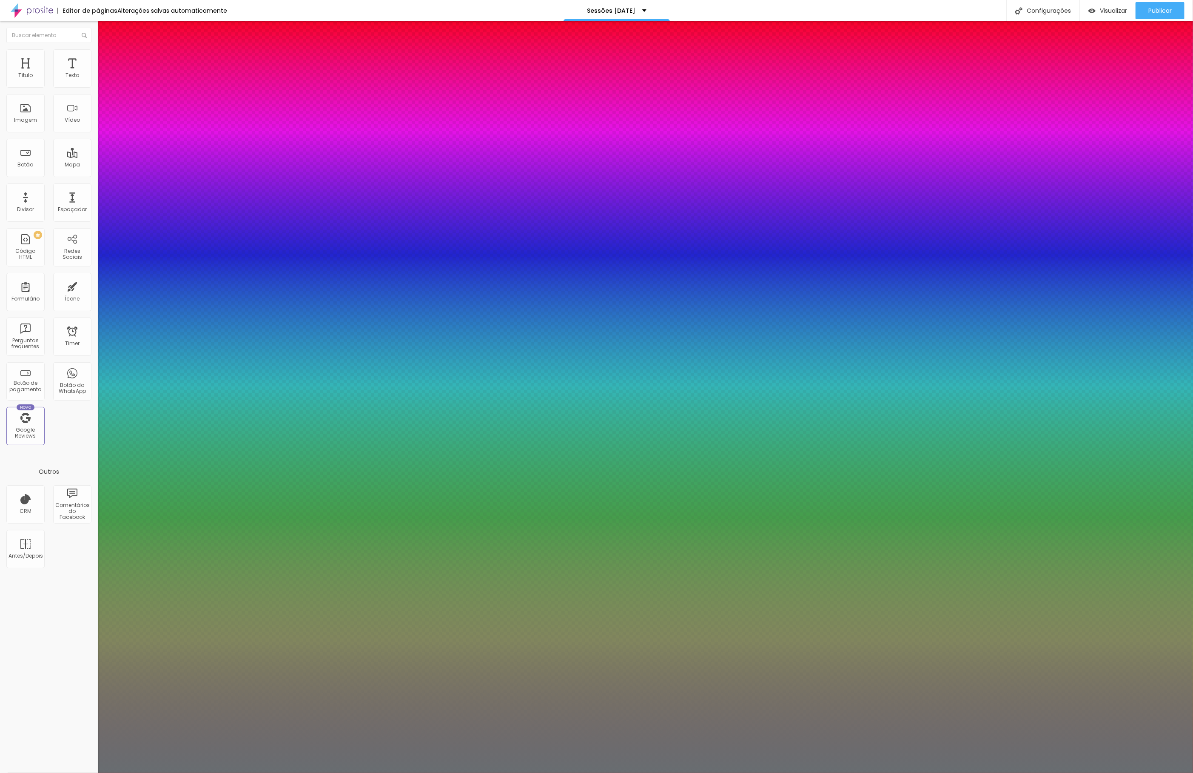
type input "1"
type input "0.5"
select select "Pompiere"
type input "1"
type input "0.5"
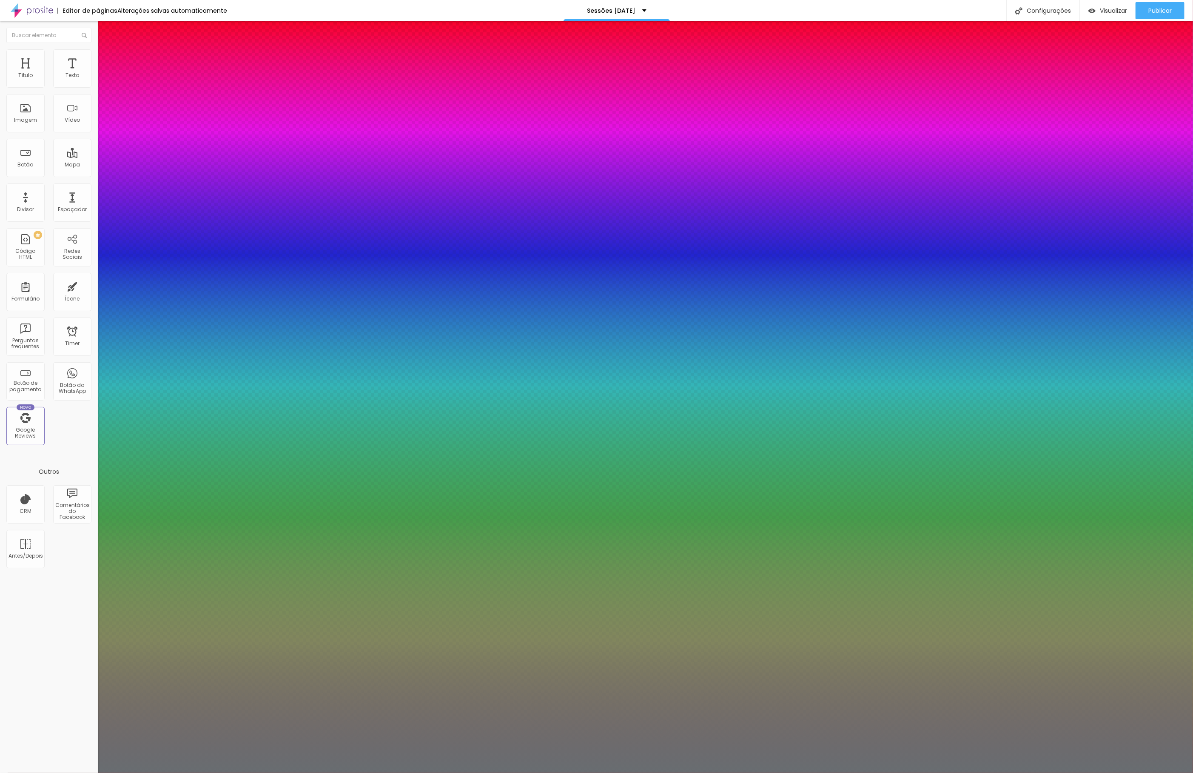
type input "1"
type input "0.5"
type input "1"
type input "0.5"
click at [890, 772] on div at bounding box center [596, 773] width 1193 height 0
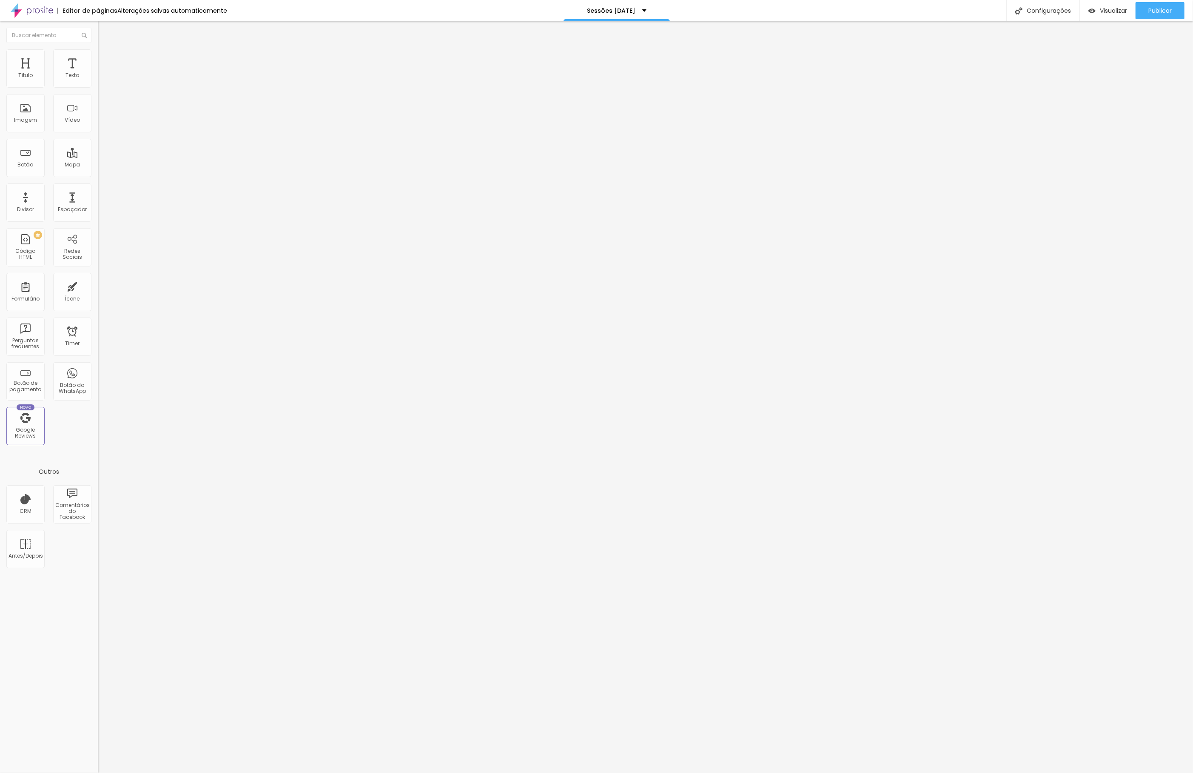
click at [98, 82] on button "button" at bounding box center [104, 77] width 12 height 9
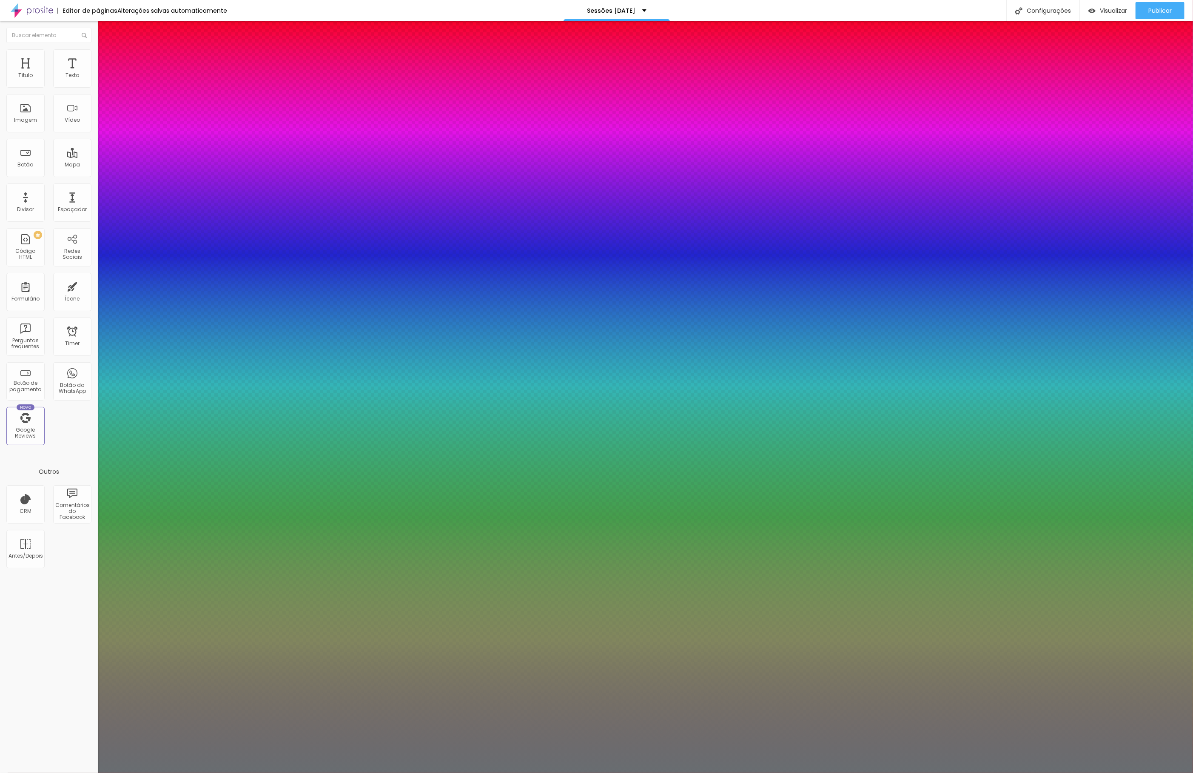
select select "Pompiere"
type input "27"
type input "31"
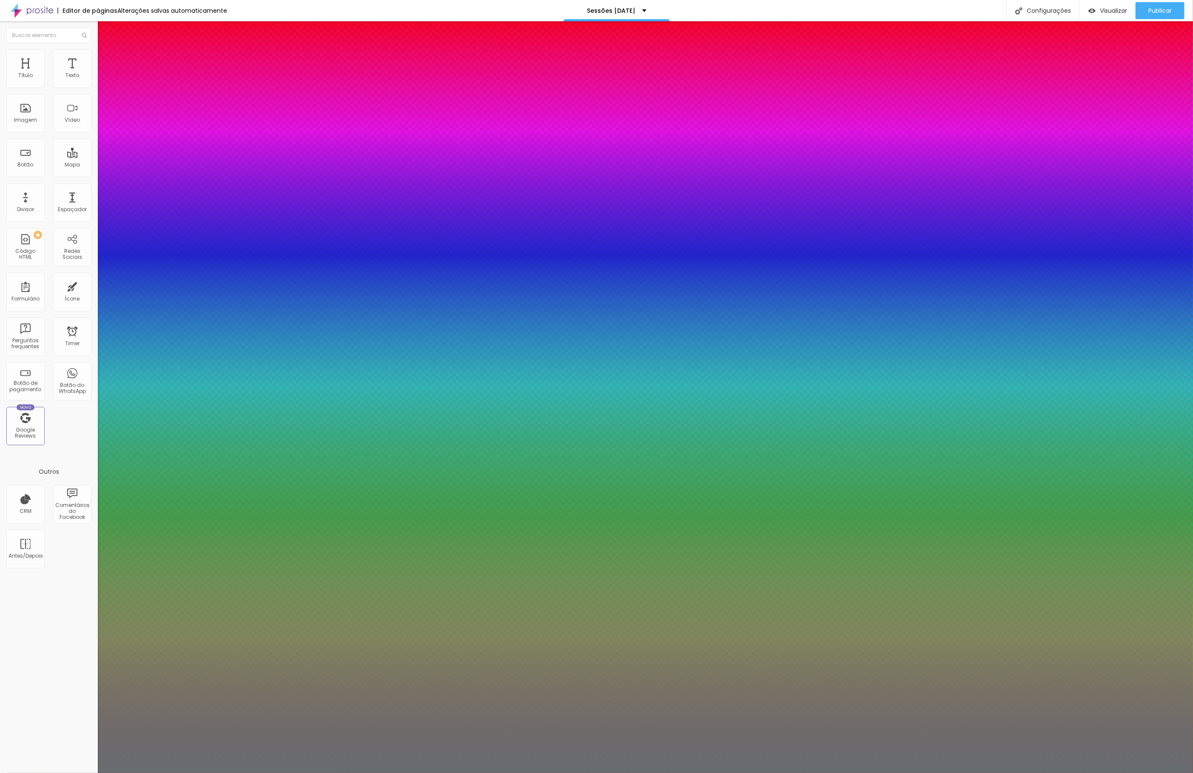
type input "34"
type input "35"
type input "37"
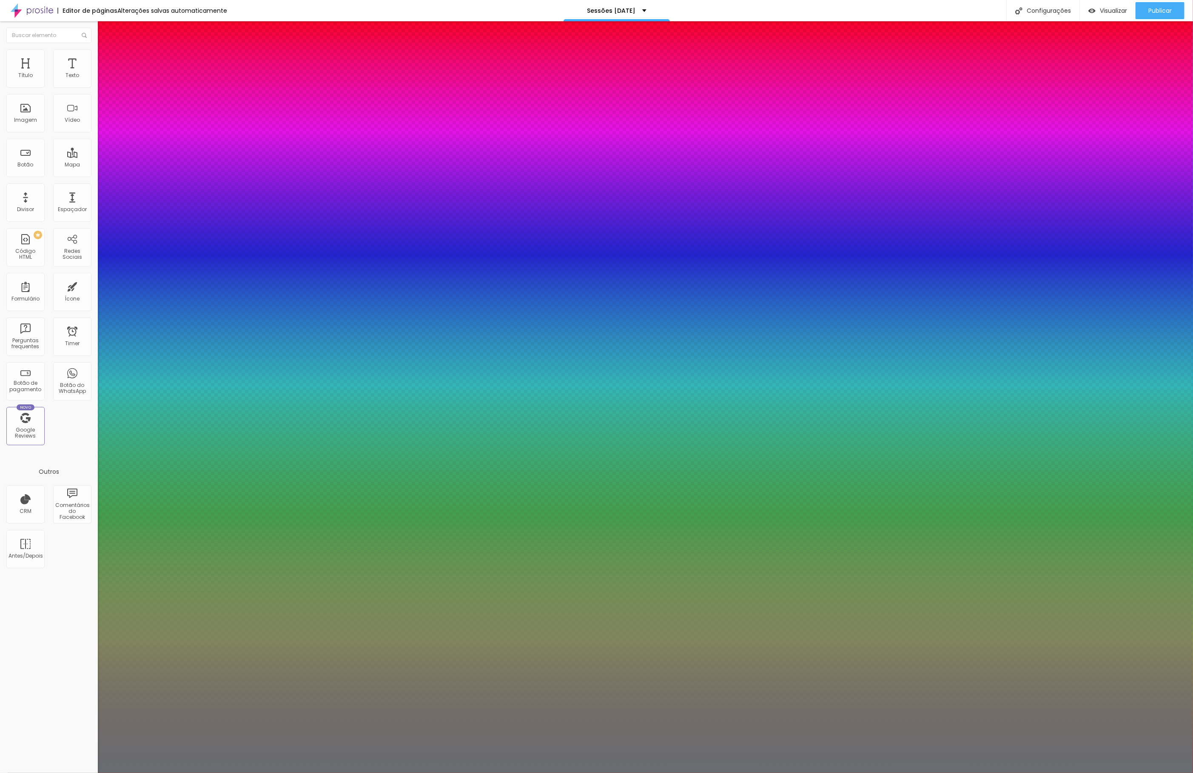
type input "37"
type input "38"
type input "39"
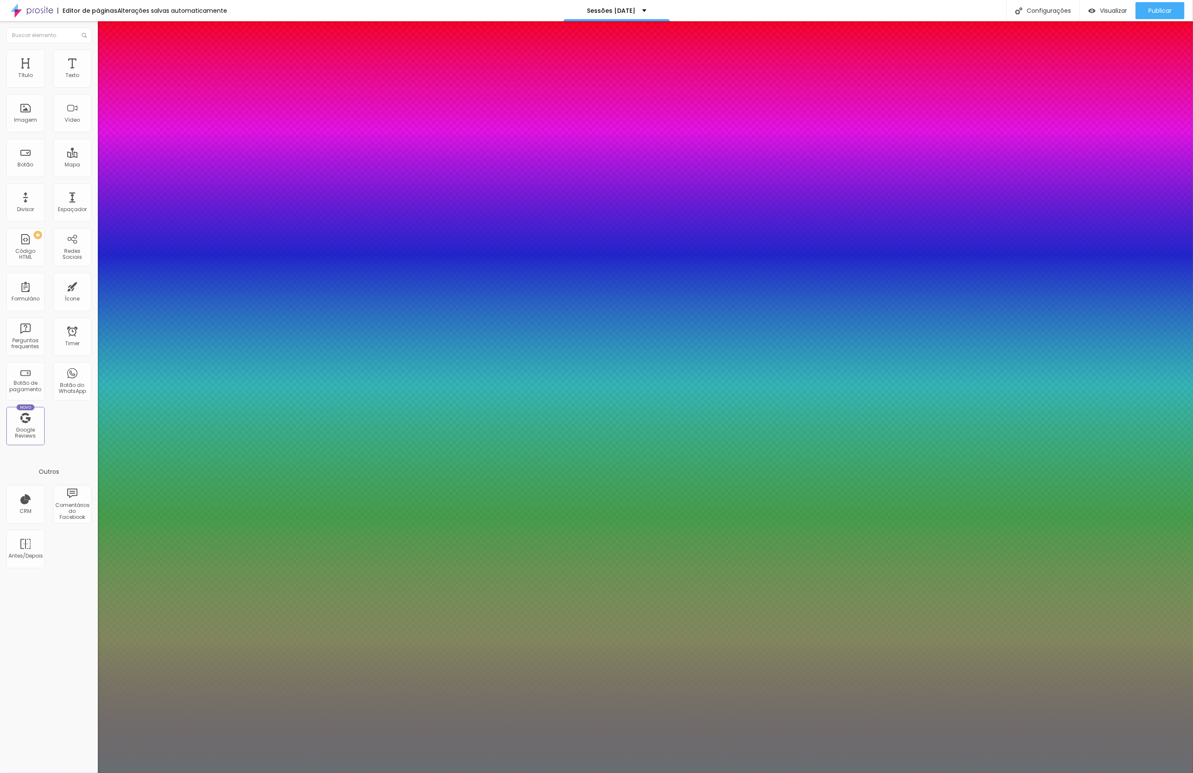
type input "40"
type input "41"
type input "42"
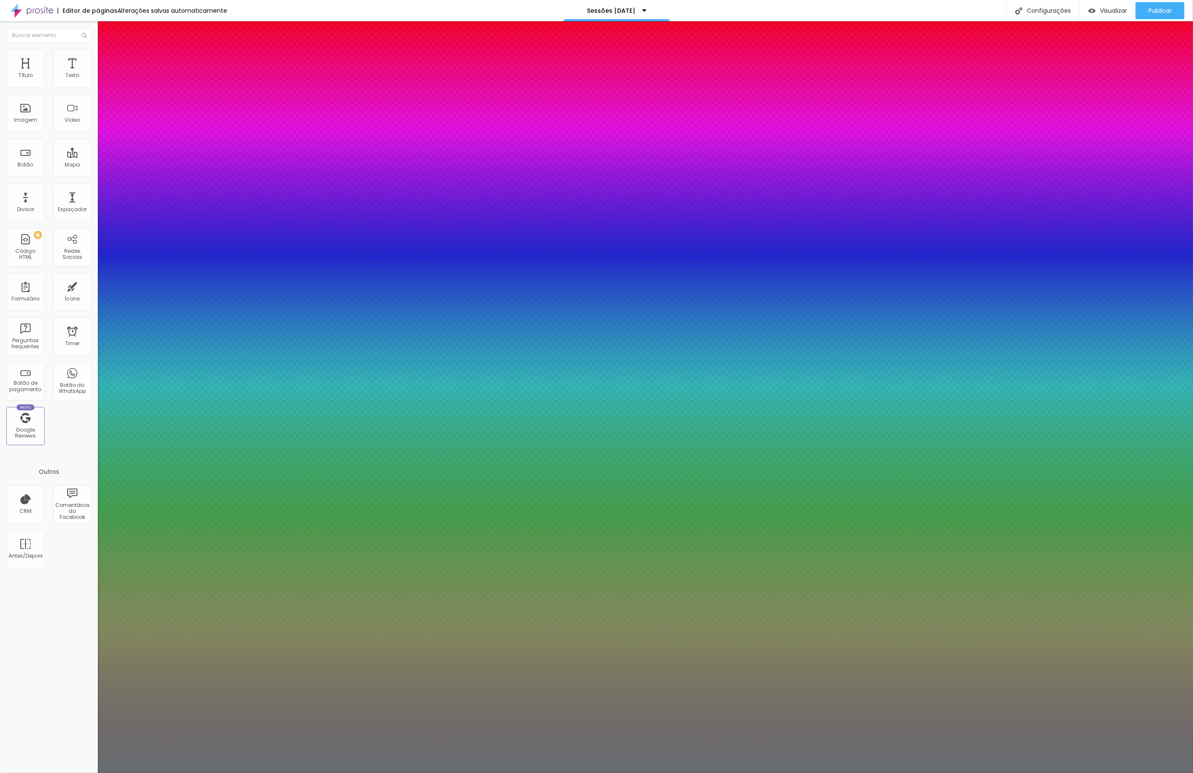
type input "42"
type input "43"
type input "42"
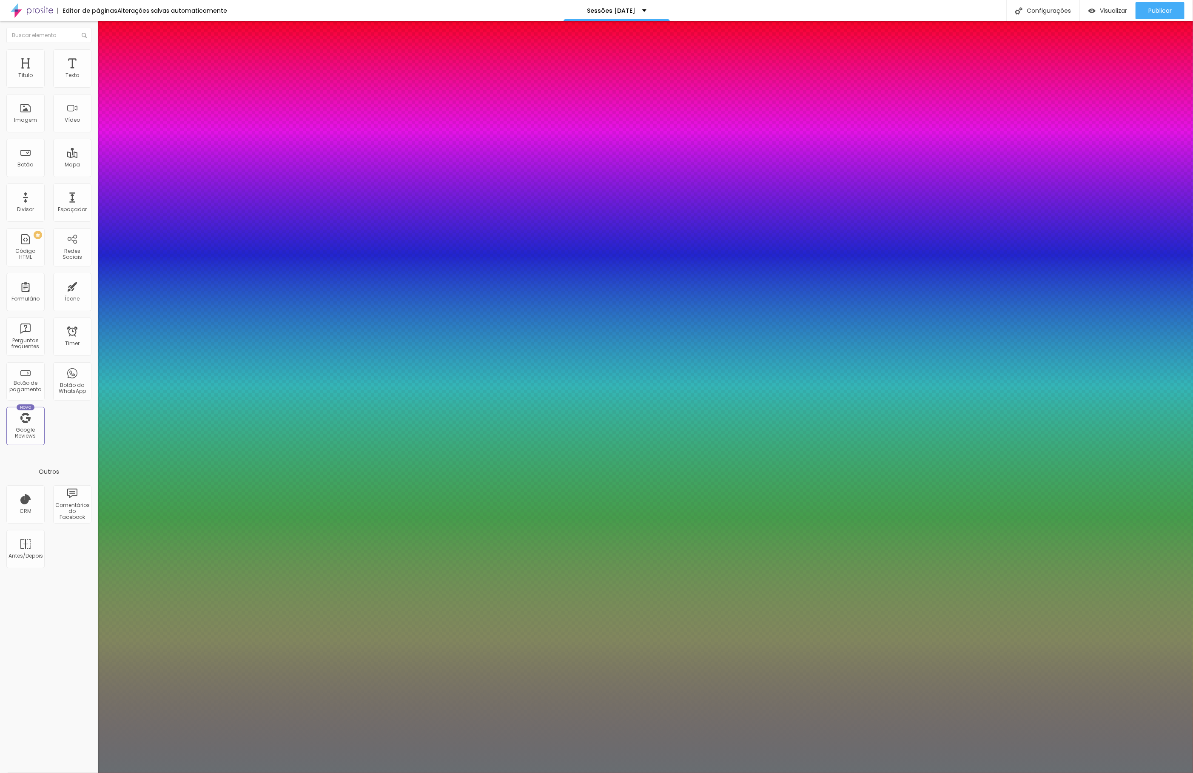
type input "41"
type input "40"
drag, startPoint x: 123, startPoint y: 144, endPoint x: 131, endPoint y: 145, distance: 9.0
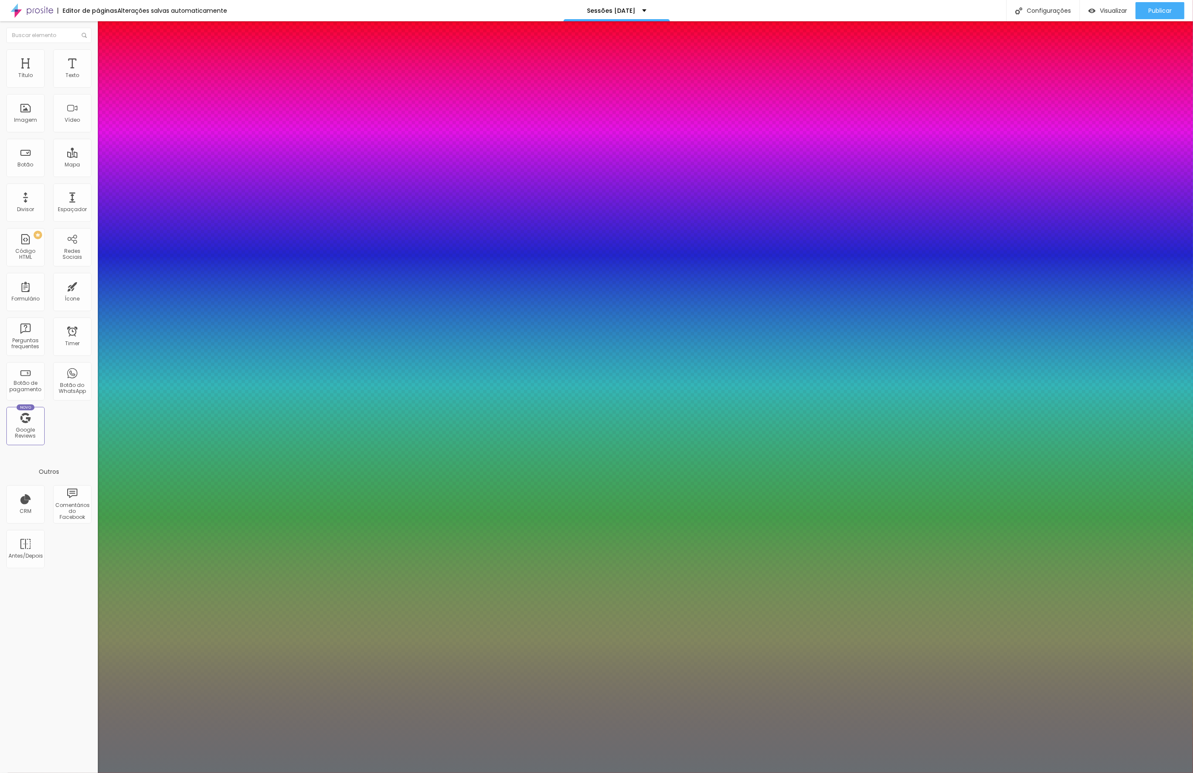
type input "40"
click at [1055, 772] on div at bounding box center [596, 773] width 1193 height 0
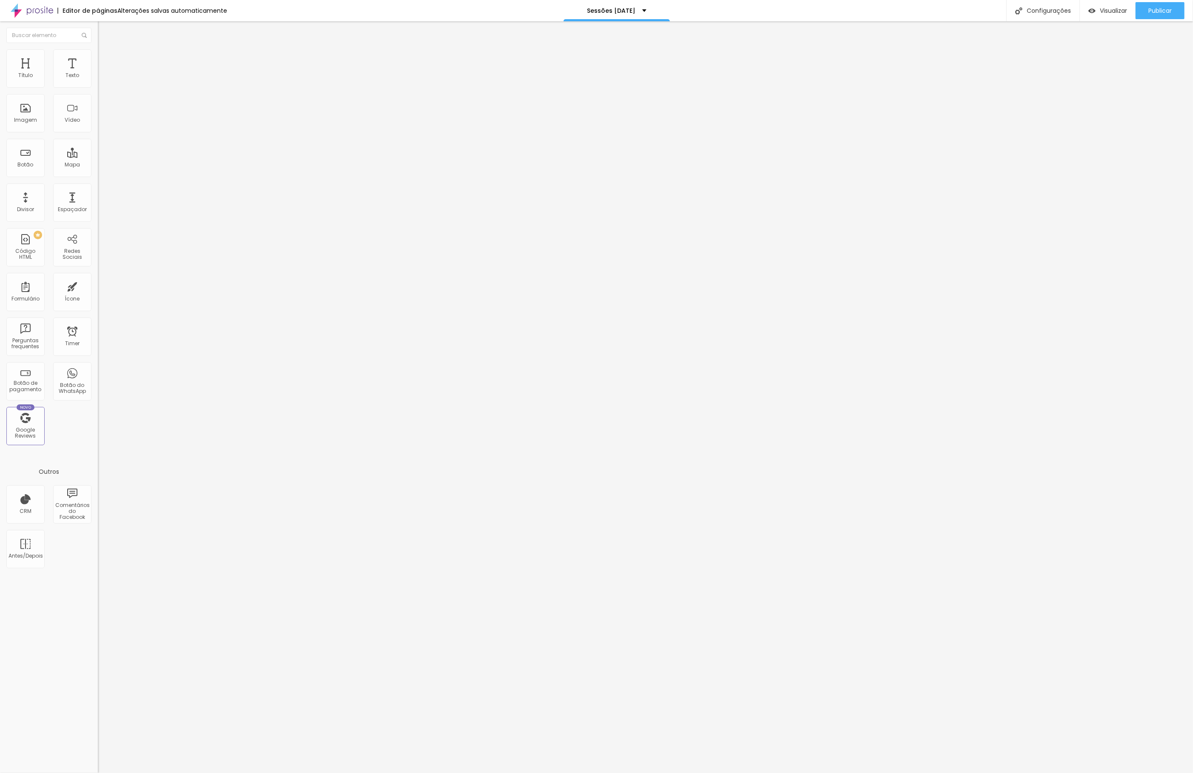
click at [101, 123] on icon "button" at bounding box center [102, 123] width 2 height 2
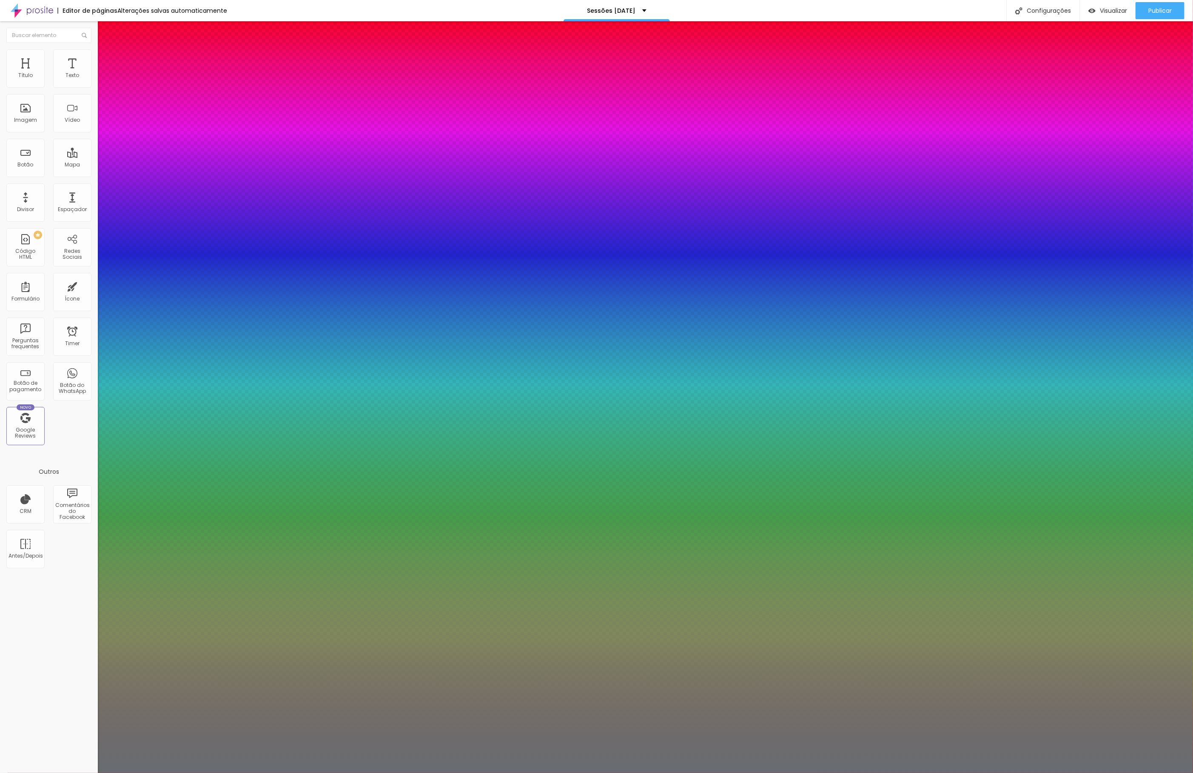
type input "1"
type input "0.5"
select select "Pompiere"
type input "1"
type input "0.5"
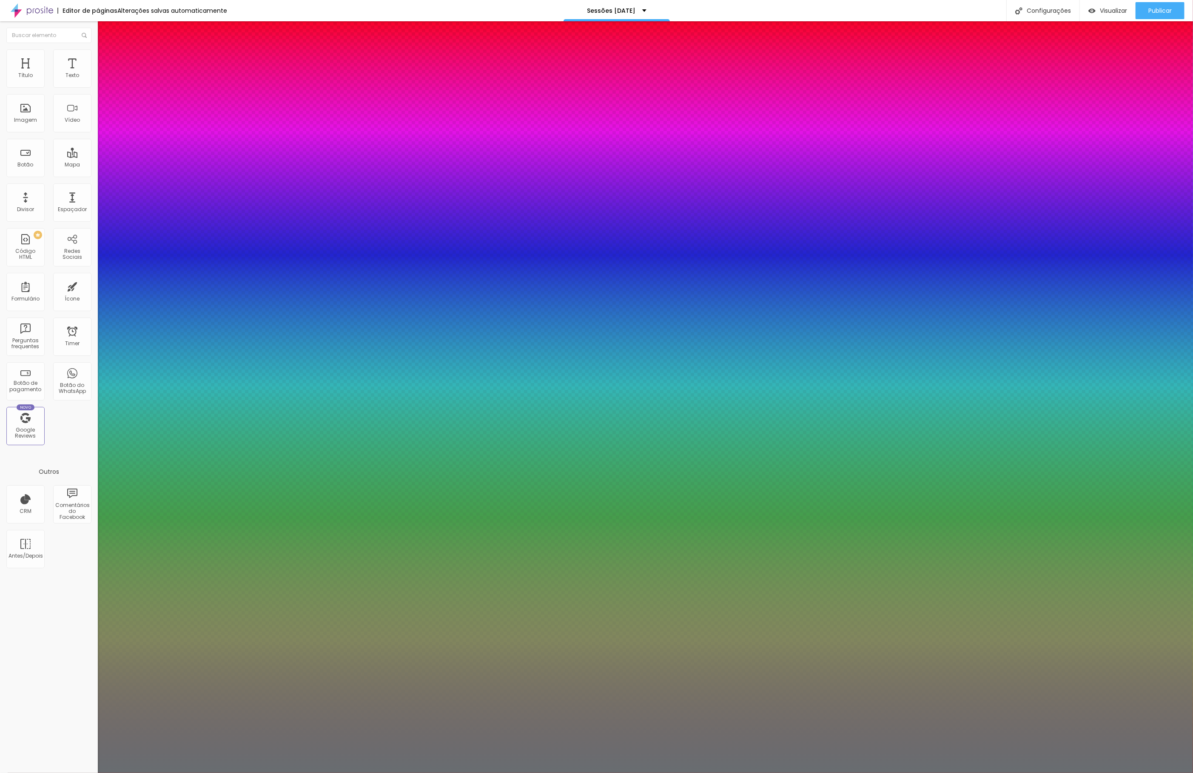
type input "1"
type input "0.5"
click at [642, 772] on div at bounding box center [596, 773] width 1193 height 0
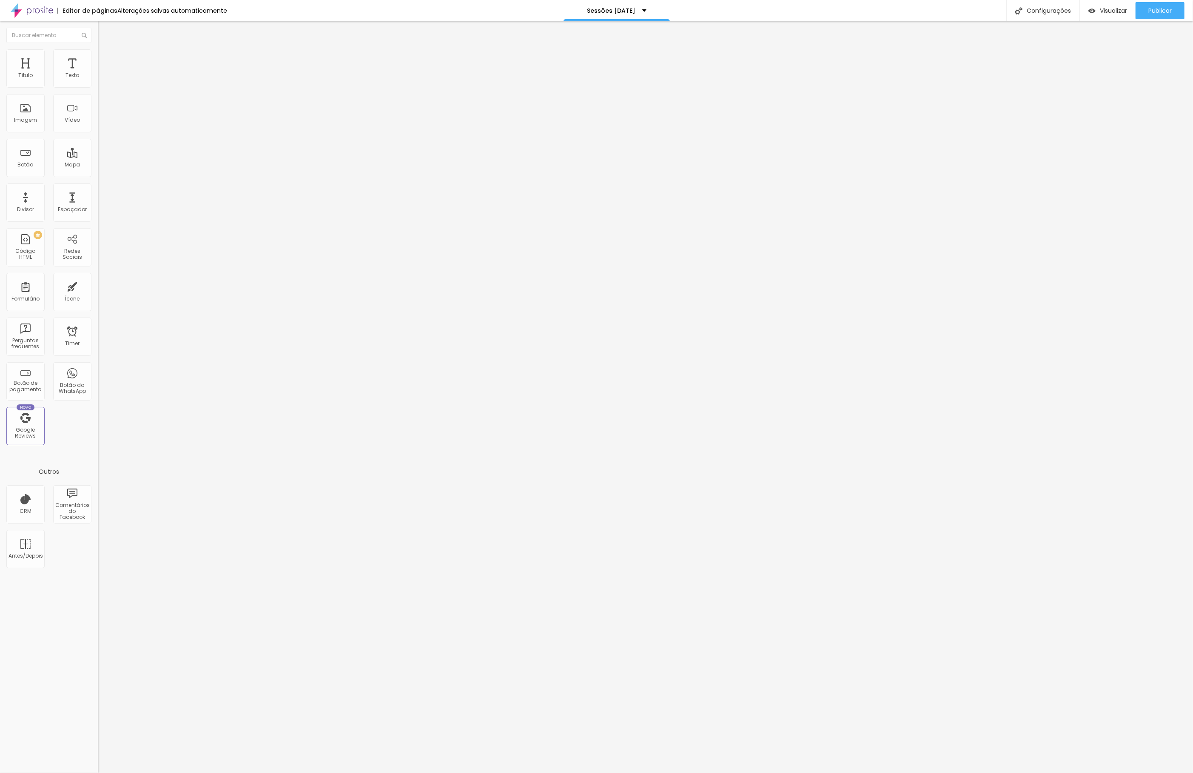
click at [98, 82] on button "button" at bounding box center [104, 77] width 12 height 9
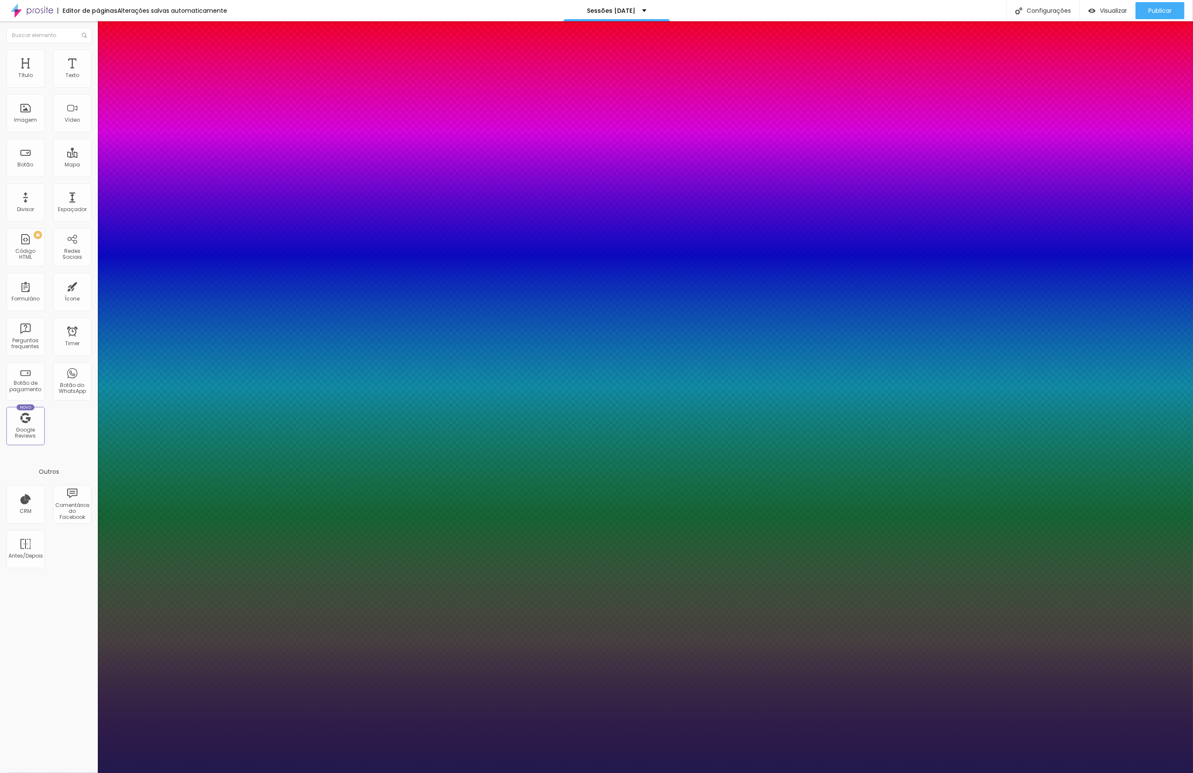
select select "Pompiere"
type input "26"
type input "27"
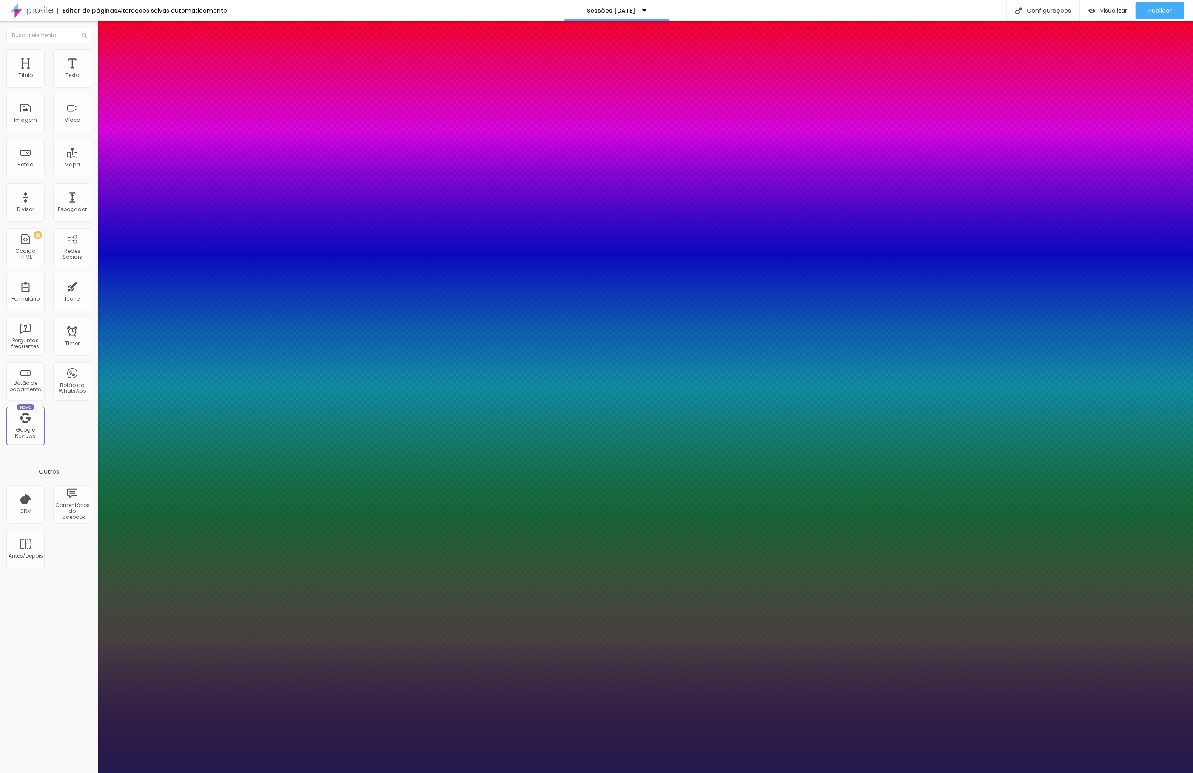
type input "28"
type input "29"
type input "30"
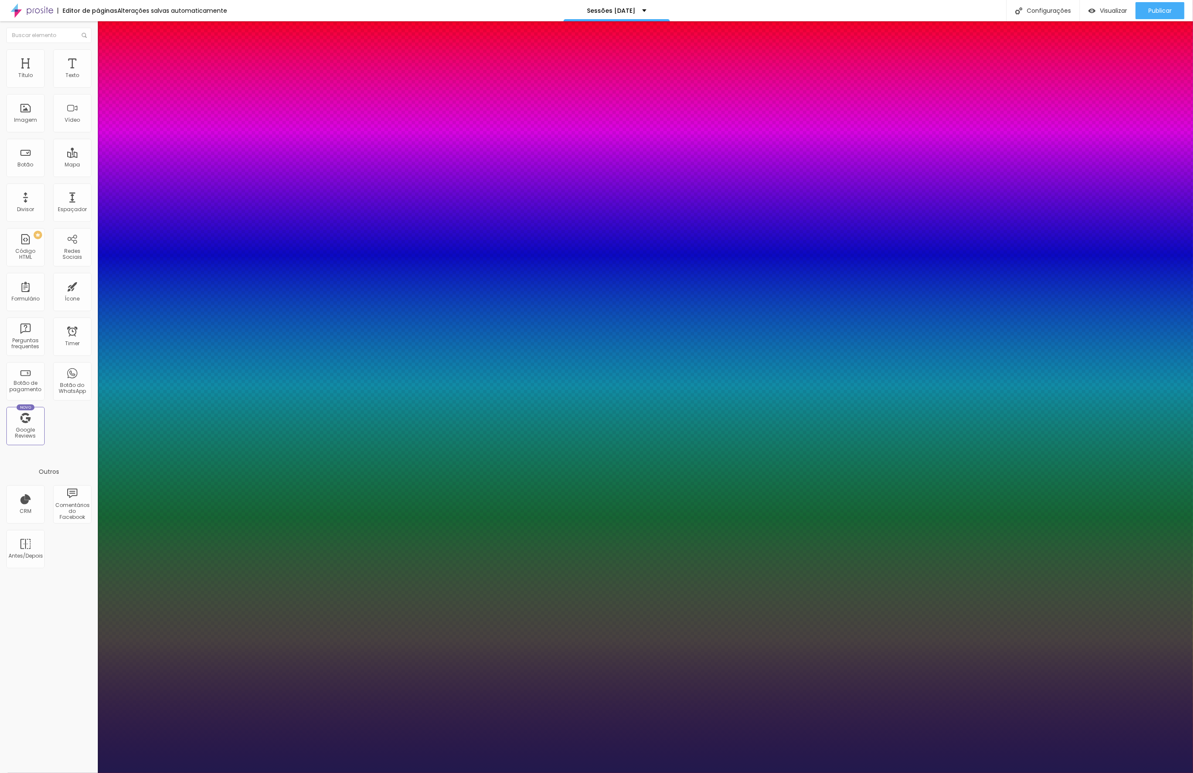
type input "30"
type input "31"
click at [1008, 772] on div at bounding box center [596, 773] width 1193 height 0
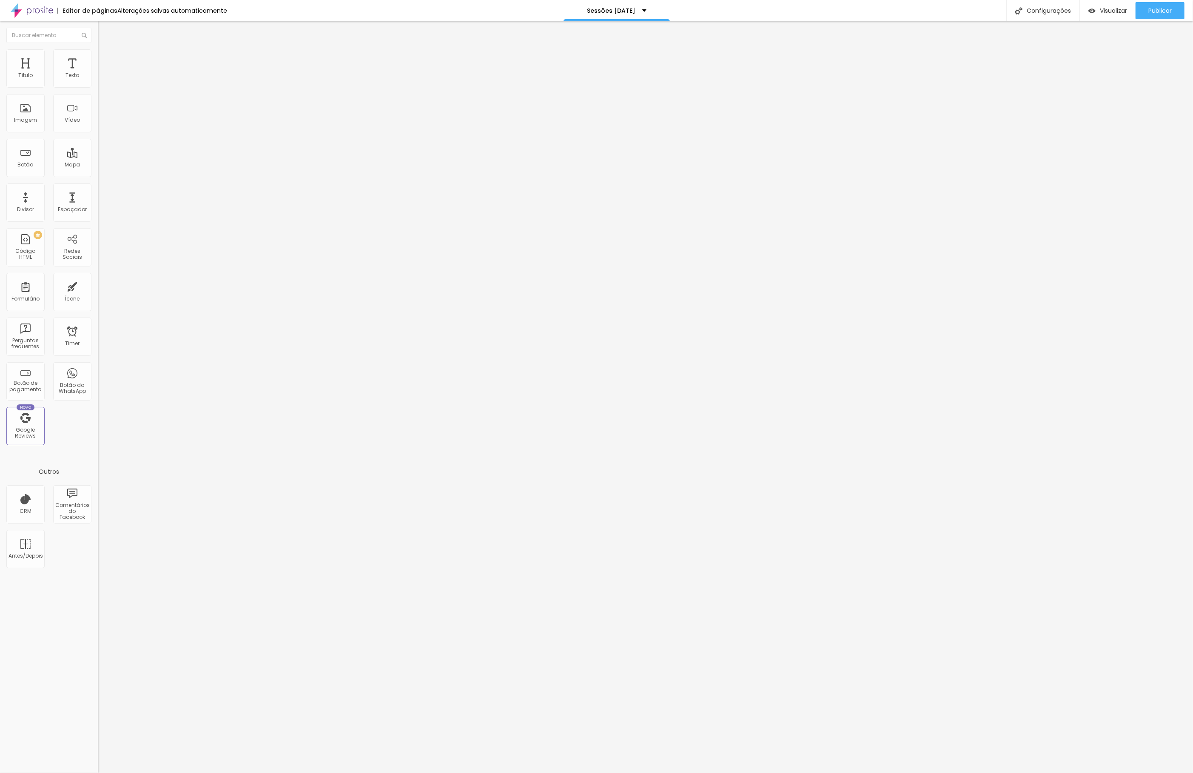
click at [101, 79] on icon "button" at bounding box center [103, 76] width 5 height 5
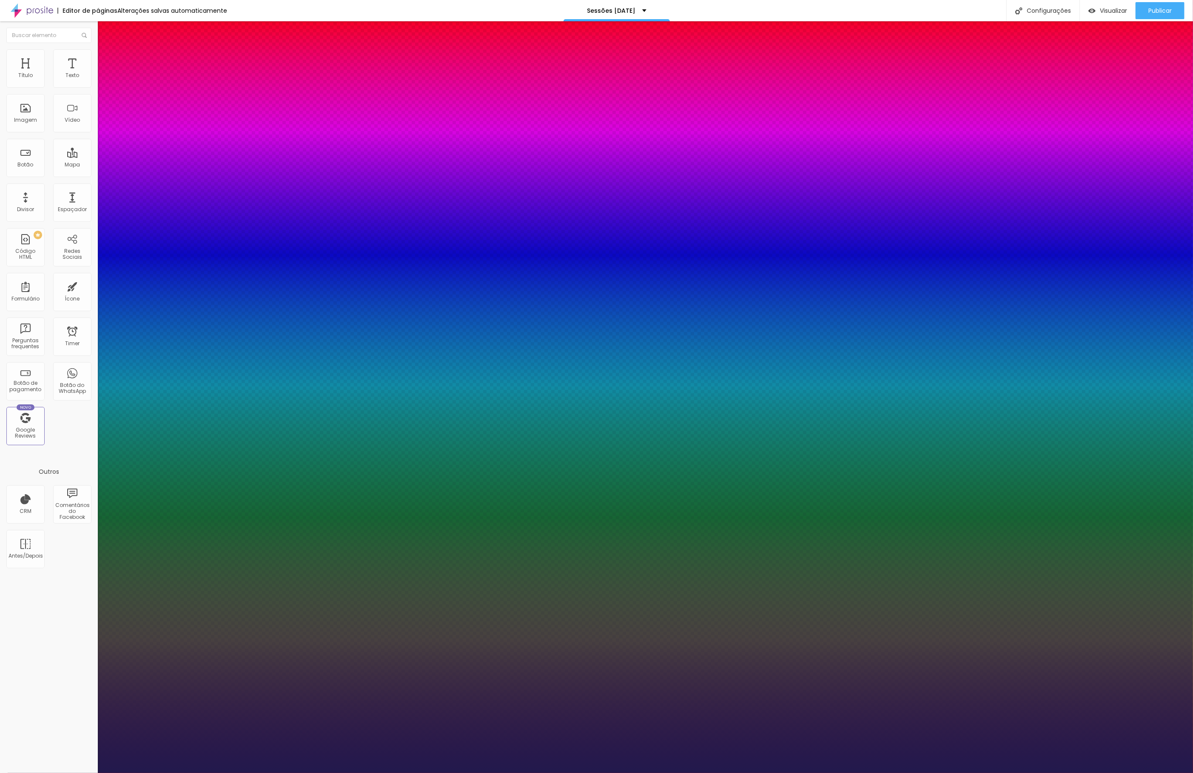
drag, startPoint x: 135, startPoint y: 140, endPoint x: 155, endPoint y: 141, distance: 20.1
drag, startPoint x: 133, startPoint y: 142, endPoint x: 144, endPoint y: 142, distance: 10.6
click at [1132, 772] on div at bounding box center [596, 773] width 1193 height 0
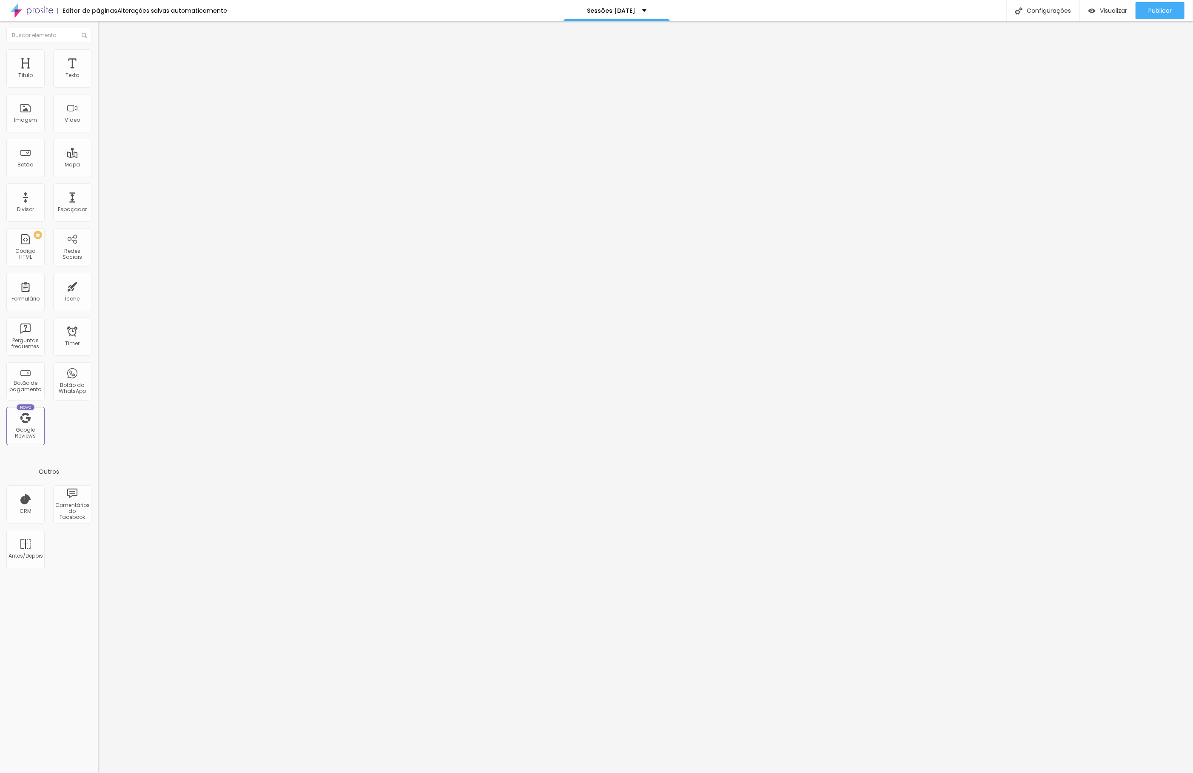
click at [101, 123] on icon "button" at bounding box center [103, 120] width 5 height 5
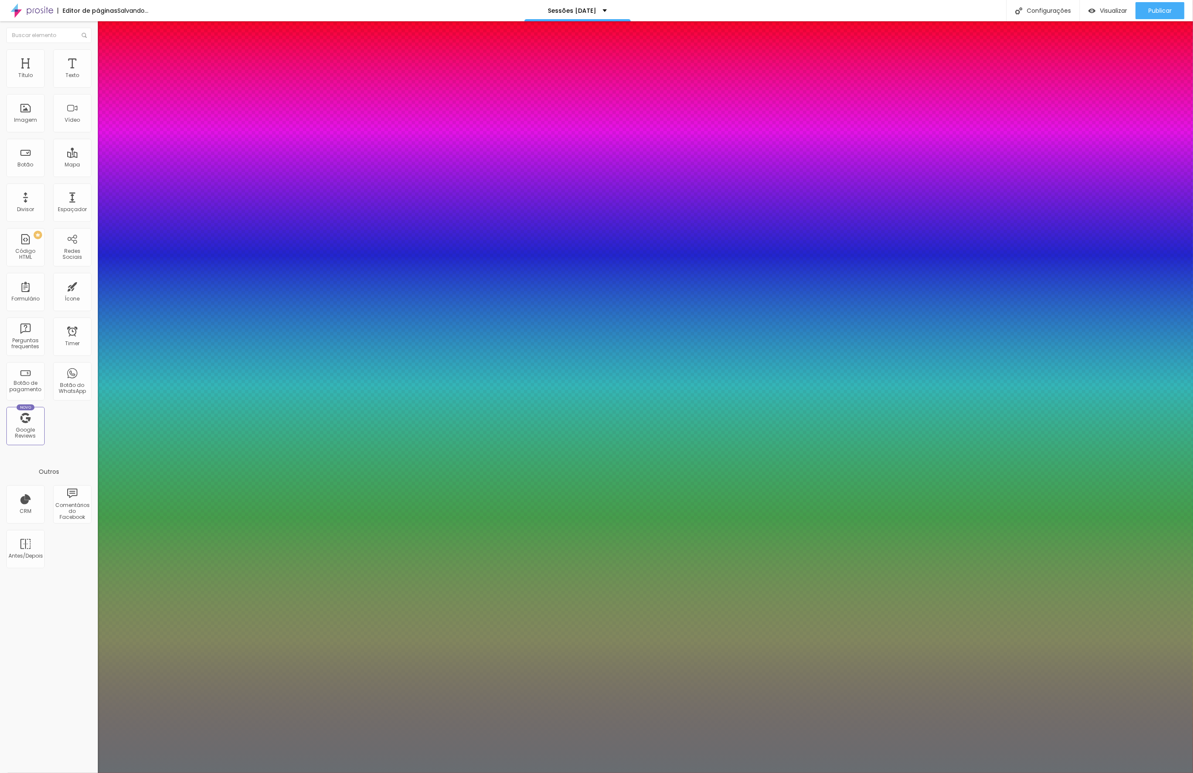
drag, startPoint x: 146, startPoint y: 236, endPoint x: 155, endPoint y: 238, distance: 9.3
click at [1027, 772] on div at bounding box center [596, 773] width 1193 height 0
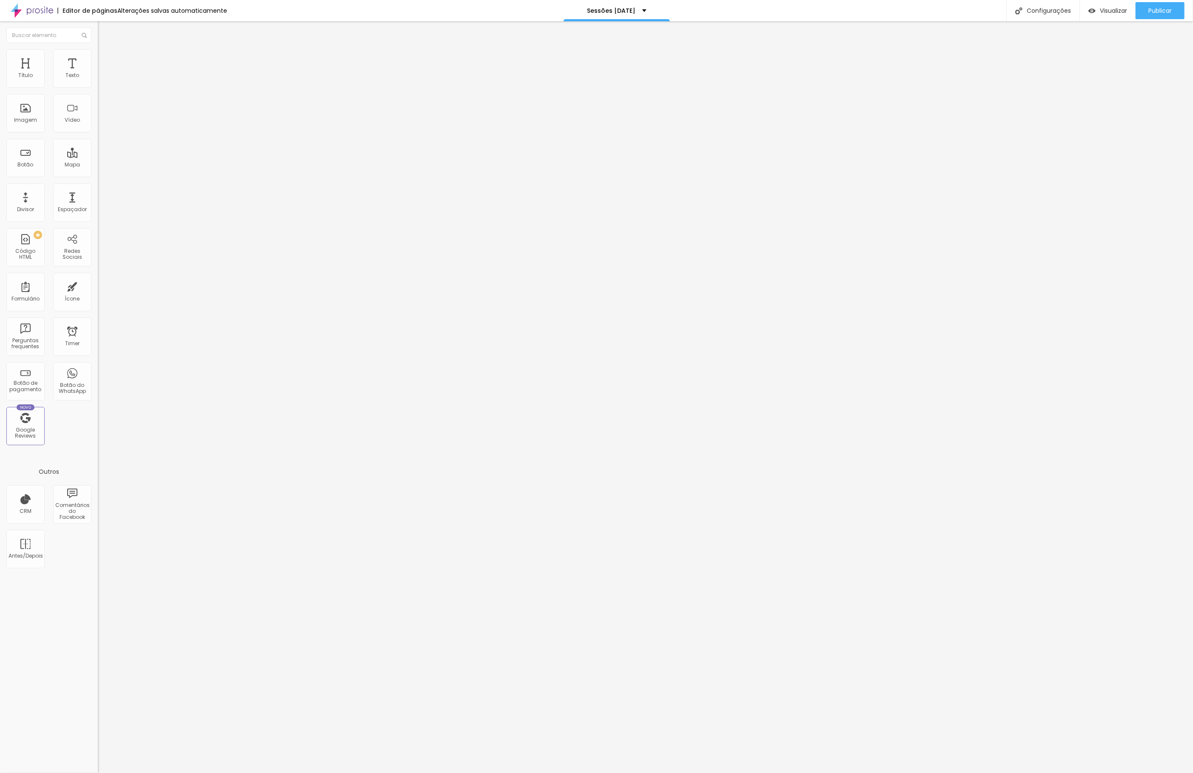
click at [98, 53] on img at bounding box center [102, 53] width 8 height 8
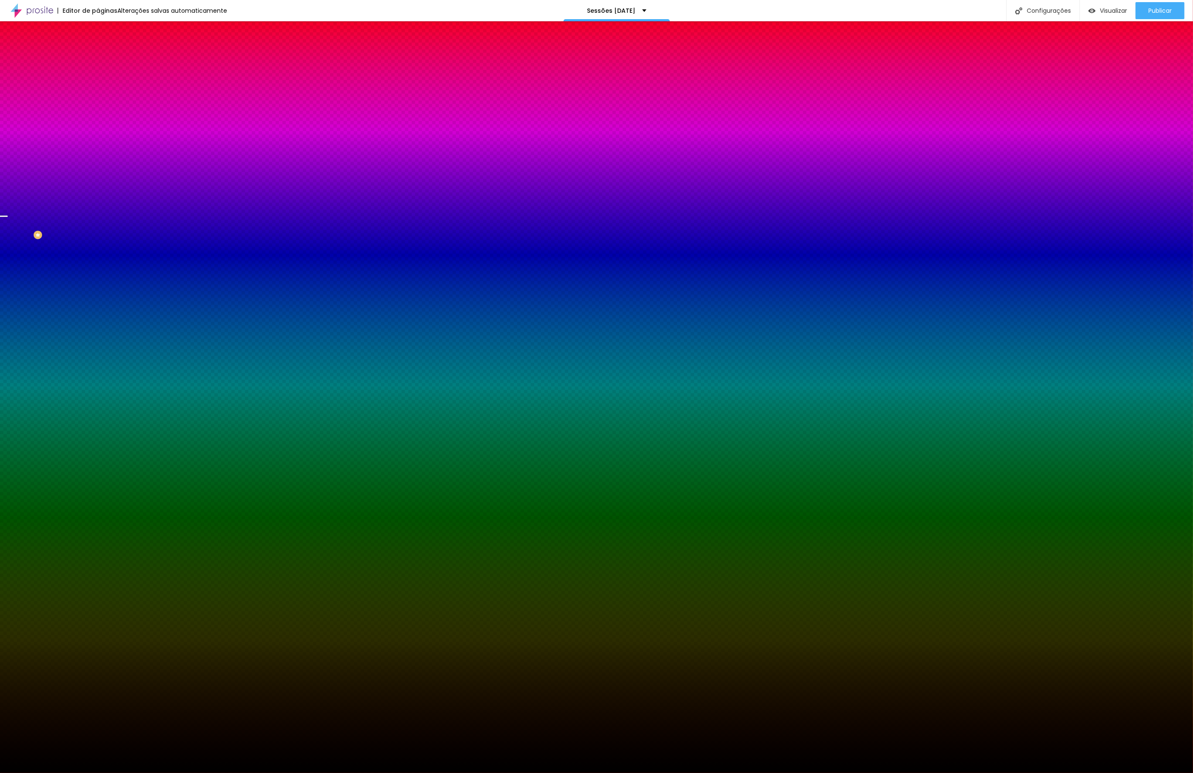
click at [106, 60] on span "Avançado" at bounding box center [120, 63] width 28 height 7
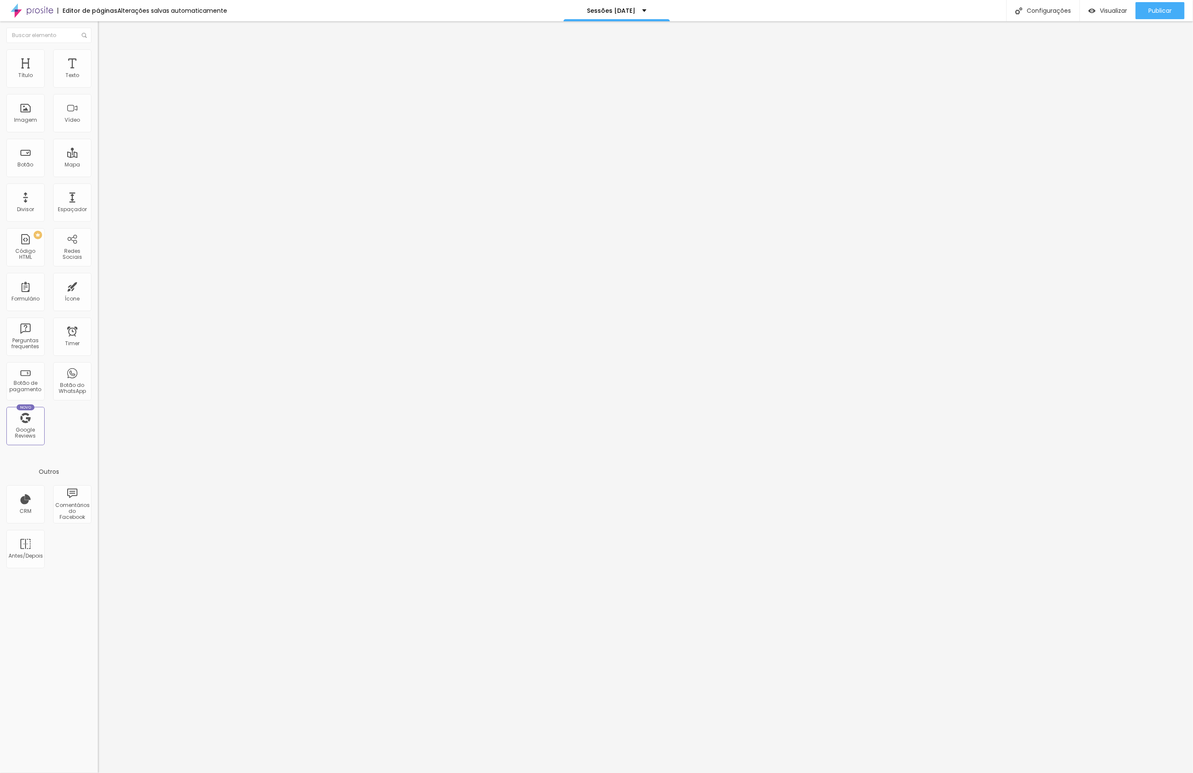
drag, startPoint x: 24, startPoint y: 106, endPoint x: 57, endPoint y: 114, distance: 33.3
click at [98, 114] on div "20 Espaçamento entre colunas 461 px Espaçamento vertical ID Html Classes Html V…" at bounding box center [147, 245] width 98 height 358
click at [98, 53] on img at bounding box center [102, 53] width 8 height 8
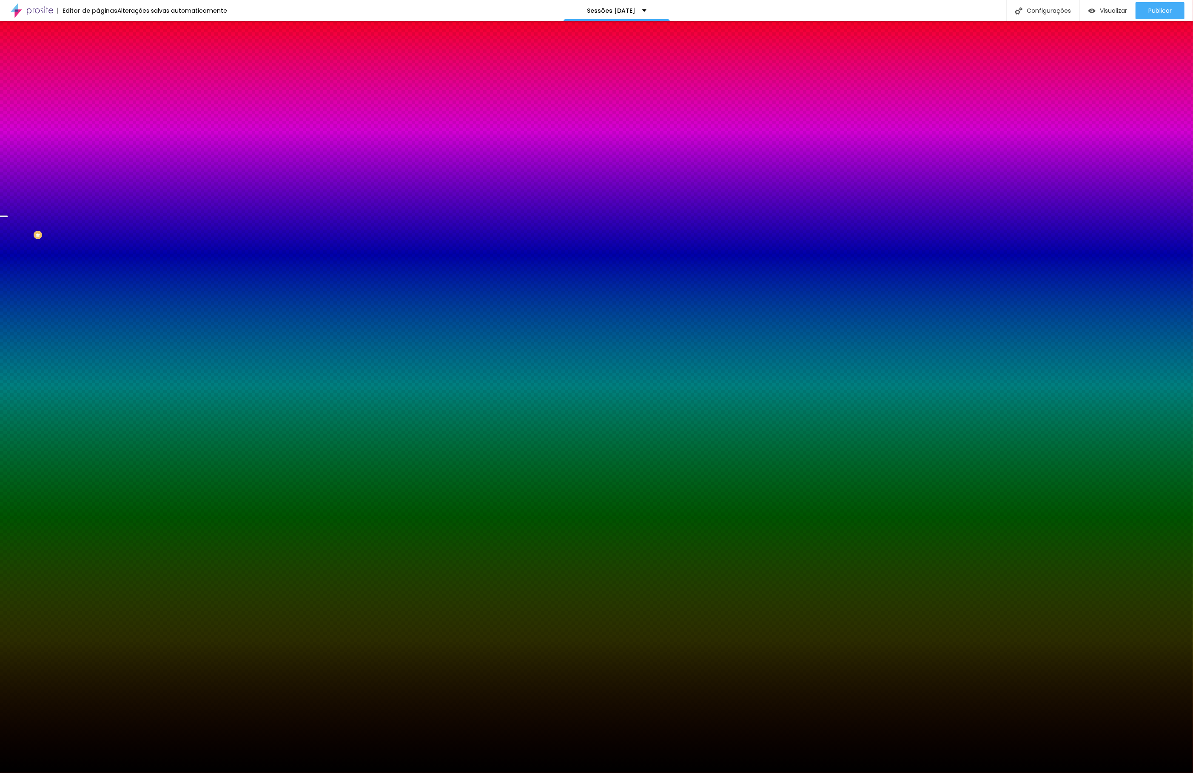
click at [98, 78] on span "Adicionar imagem" at bounding box center [125, 74] width 55 height 7
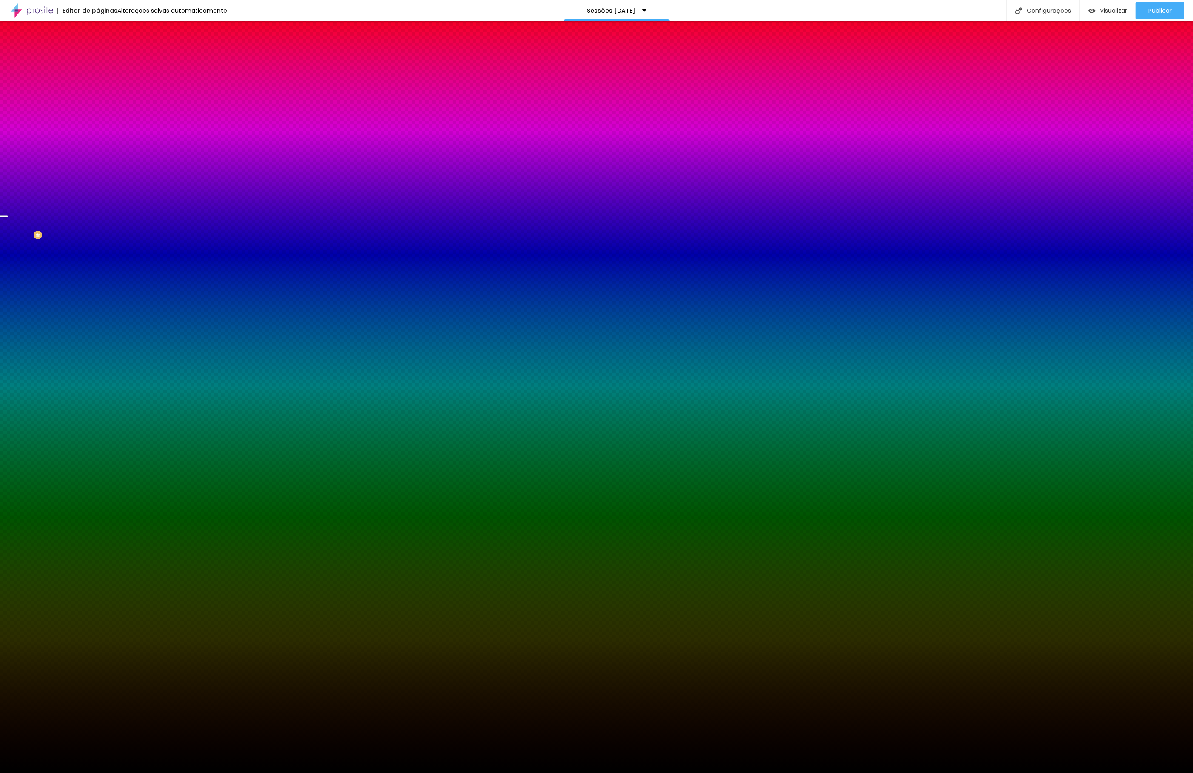
click at [98, 78] on span "Trocar imagem" at bounding box center [121, 74] width 46 height 7
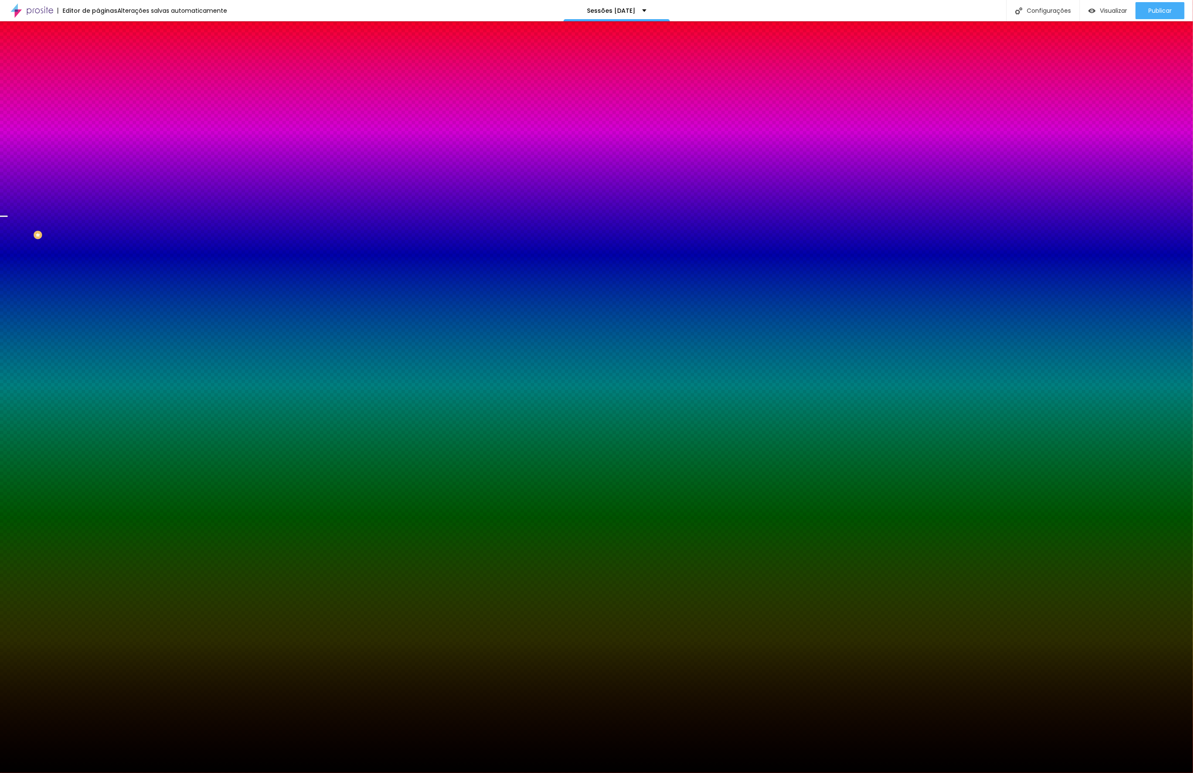
click at [101, 150] on icon "button" at bounding box center [103, 147] width 5 height 5
drag, startPoint x: 114, startPoint y: 307, endPoint x: 128, endPoint y: 307, distance: 13.6
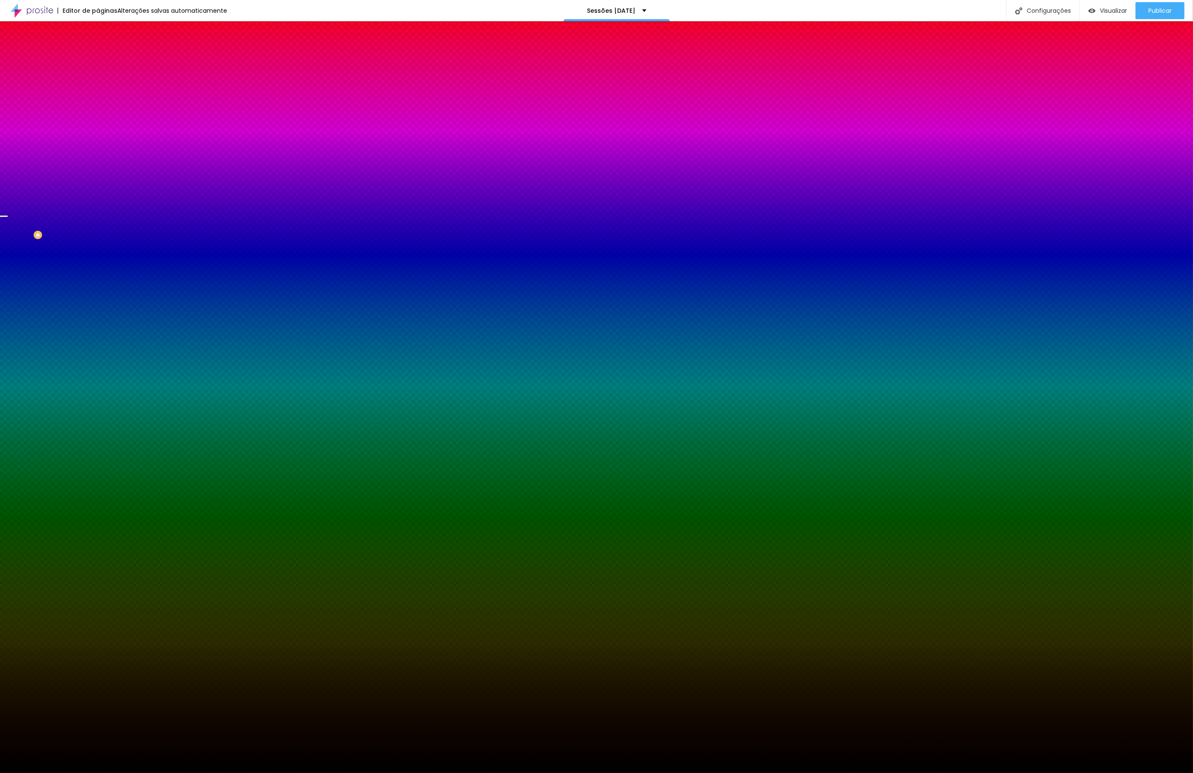
click at [31, 772] on div at bounding box center [596, 773] width 1193 height 0
click at [98, 177] on button "button" at bounding box center [104, 172] width 12 height 9
click at [20, 772] on div at bounding box center [596, 773] width 1193 height 0
click at [98, 153] on button "button" at bounding box center [104, 148] width 12 height 9
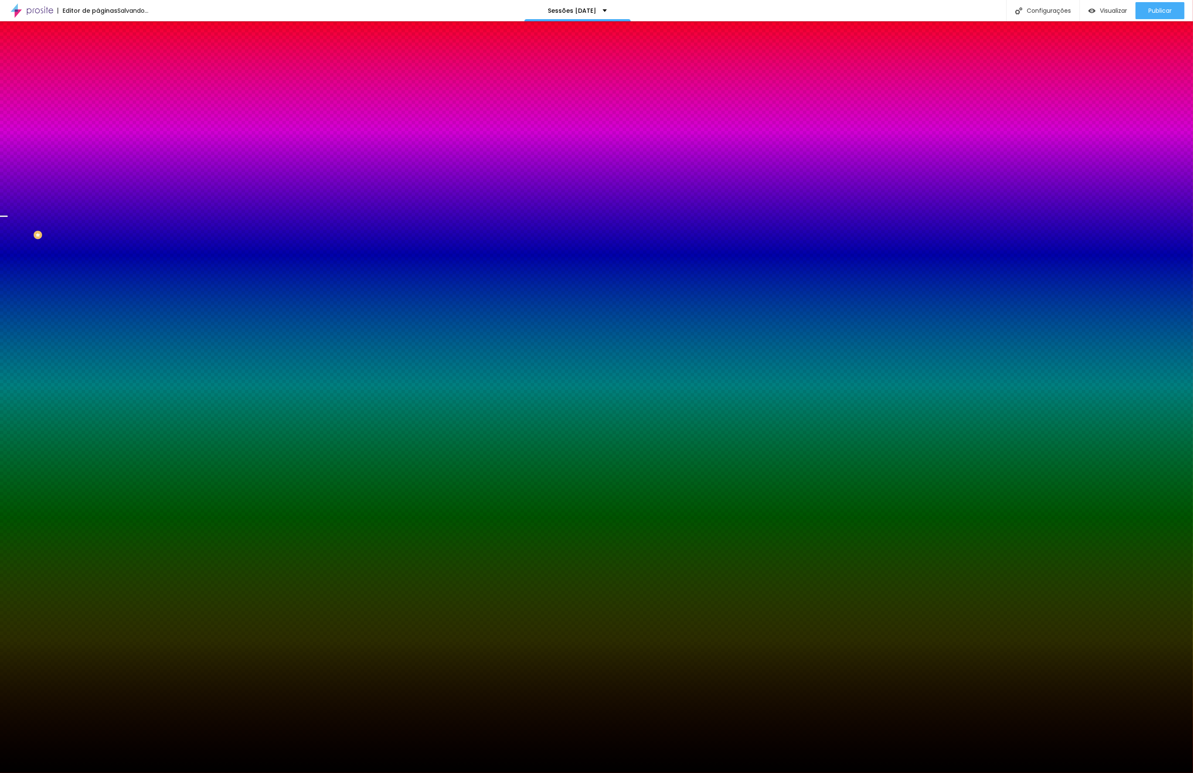
drag, startPoint x: 126, startPoint y: 306, endPoint x: 109, endPoint y: 305, distance: 16.6
click at [55, 772] on div at bounding box center [596, 773] width 1193 height 0
click at [98, 49] on li "Conteúdo" at bounding box center [147, 45] width 98 height 9
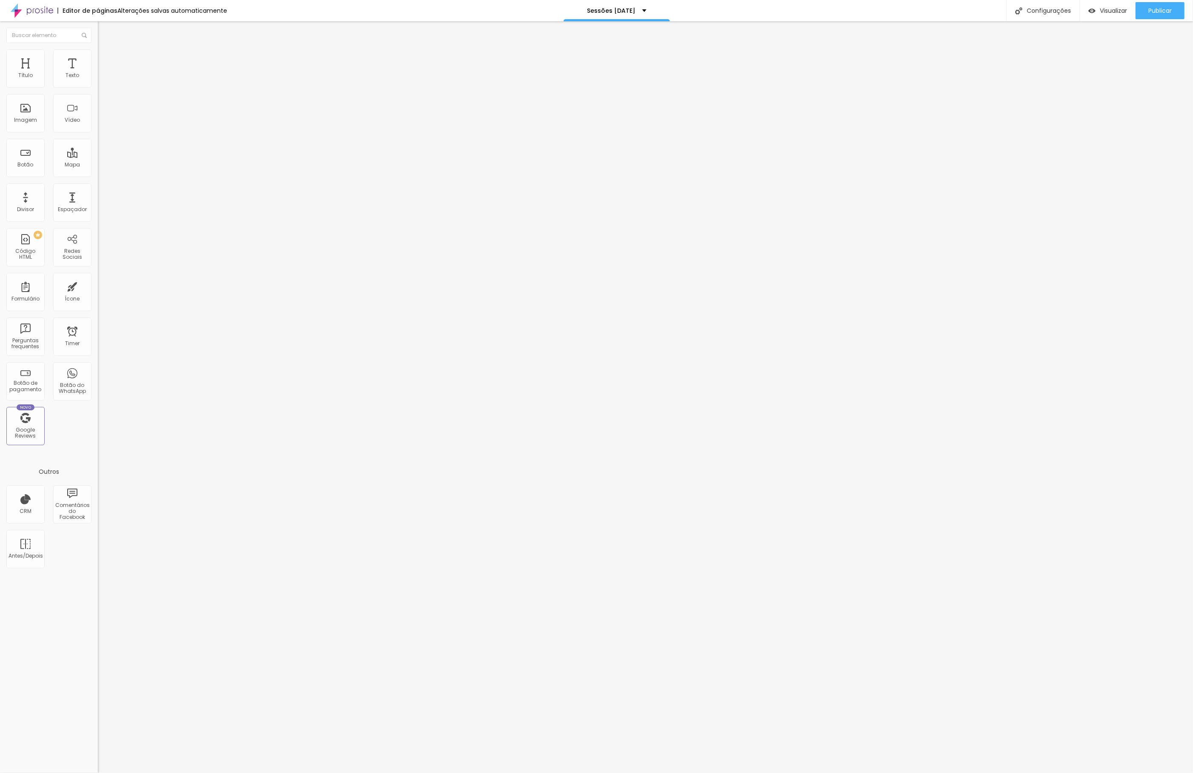
click at [98, 77] on span "Encaixotado" at bounding box center [114, 73] width 33 height 7
click at [98, 91] on span "Completo" at bounding box center [111, 86] width 26 height 7
click at [98, 83] on span "Encaixotado" at bounding box center [114, 78] width 33 height 7
click at [98, 77] on span "Encaixotado" at bounding box center [114, 73] width 33 height 7
click at [24, 657] on div "Título Texto Imagem Vídeo Botão Mapa Divisor Espaçador PREMIUM Código HTML Rede…" at bounding box center [49, 396] width 98 height 751
